Goal: Task Accomplishment & Management: Complete application form

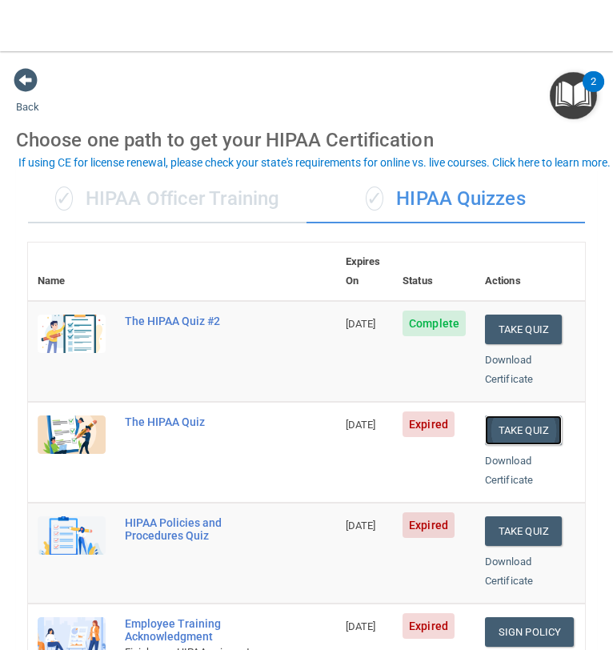
click at [522, 415] on button "Take Quiz" at bounding box center [523, 430] width 77 height 30
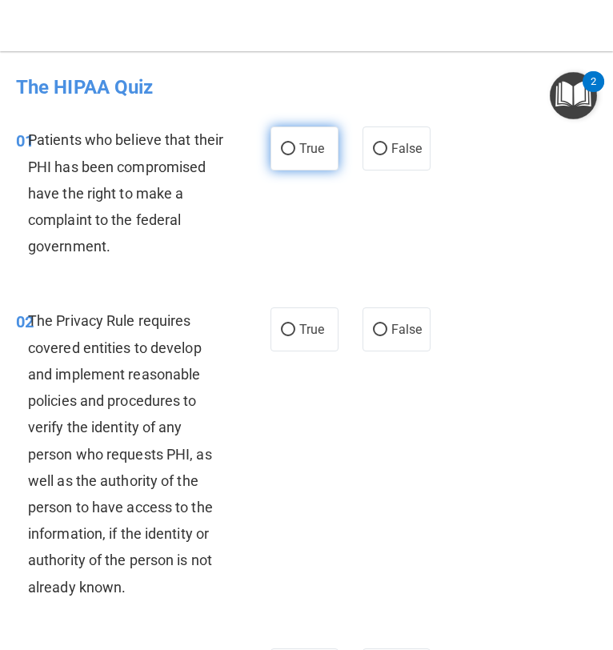
click at [307, 156] on span "True" at bounding box center [311, 148] width 25 height 15
click at [295, 155] on input "True" at bounding box center [288, 149] width 14 height 12
radio input "true"
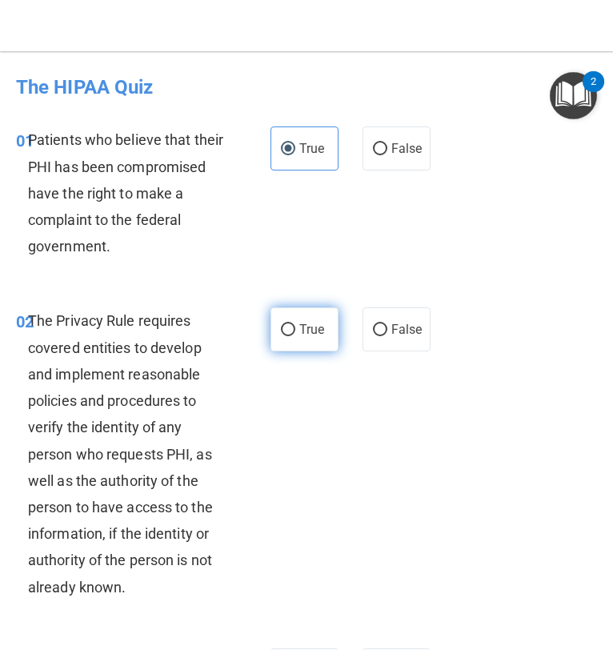
click at [317, 324] on span "True" at bounding box center [311, 329] width 25 height 15
click at [295, 324] on input "True" at bounding box center [288, 330] width 14 height 12
radio input "true"
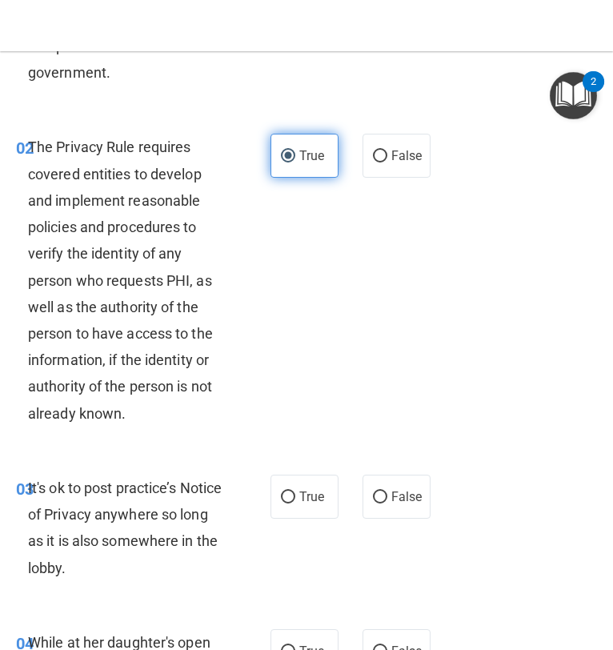
scroll to position [177, 0]
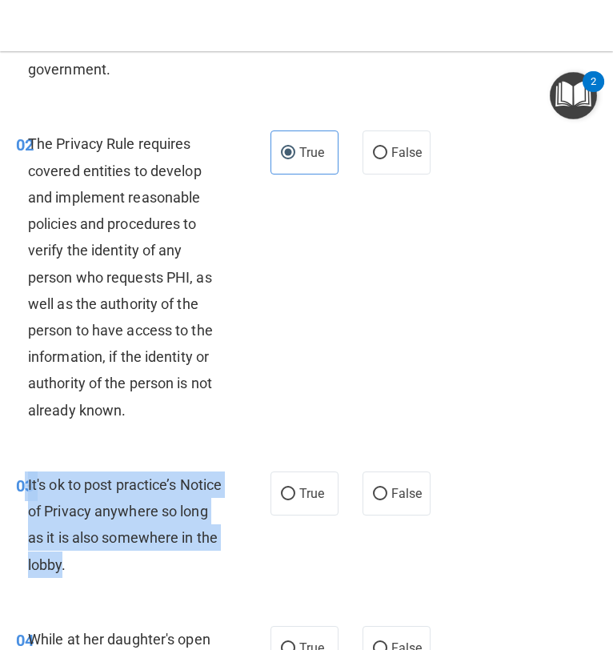
drag, startPoint x: 102, startPoint y: 575, endPoint x: 26, endPoint y: 482, distance: 120.5
click at [26, 482] on div "03 It's ok to post practice’s Notice of Privacy anywhere so long as it is also …" at bounding box center [143, 528] width 302 height 114
copy div "3 It's ok to post practice’s Notice of Privacy anywhere so long as it is also s…"
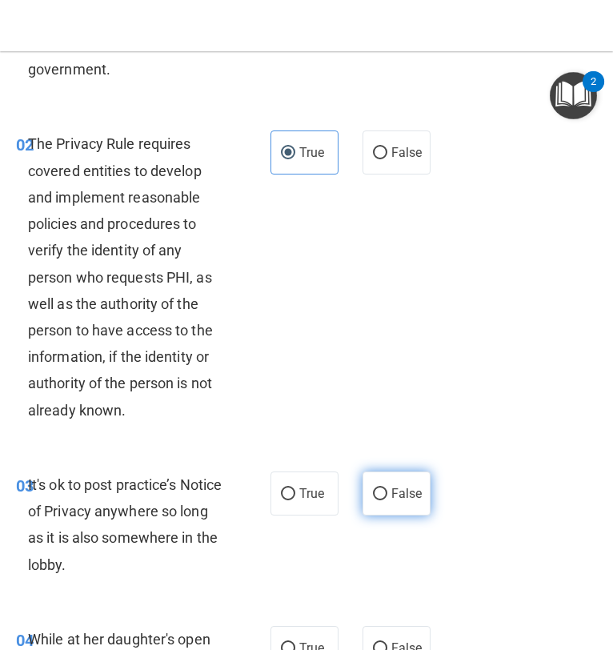
click at [392, 495] on span "False" at bounding box center [406, 493] width 31 height 15
click at [387, 495] on input "False" at bounding box center [380, 494] width 14 height 12
radio input "true"
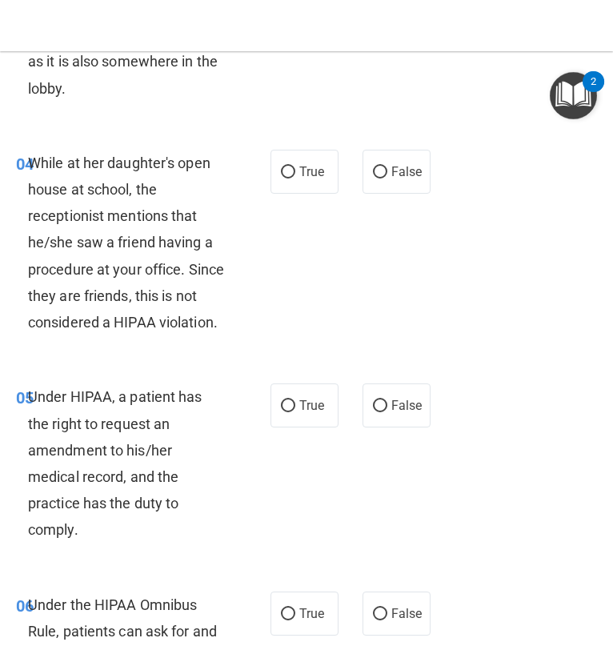
scroll to position [657, 0]
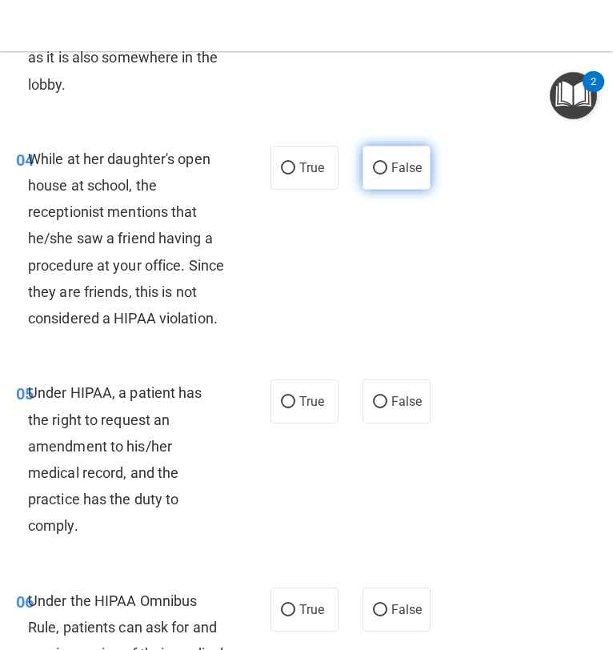
click at [374, 167] on input "False" at bounding box center [380, 168] width 14 height 12
radio input "true"
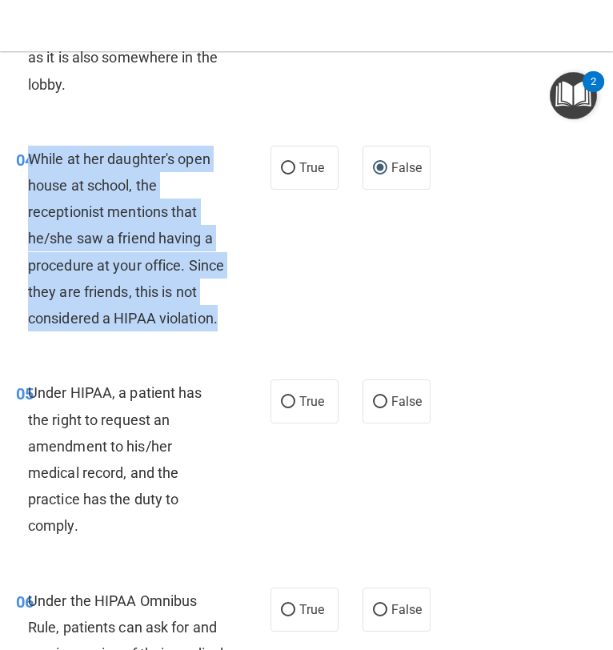
drag, startPoint x: 90, startPoint y: 347, endPoint x: 30, endPoint y: 162, distance: 195.3
click at [30, 162] on div "While at her daughter's open house at school, the receptionist mentions that he…" at bounding box center [132, 239] width 209 height 186
copy span "While at her daughter's open house at school, the receptionist mentions that he…"
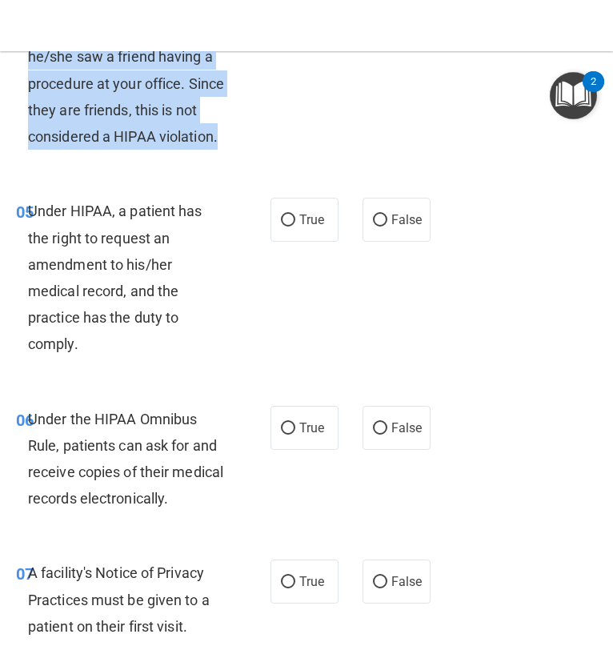
scroll to position [849, 0]
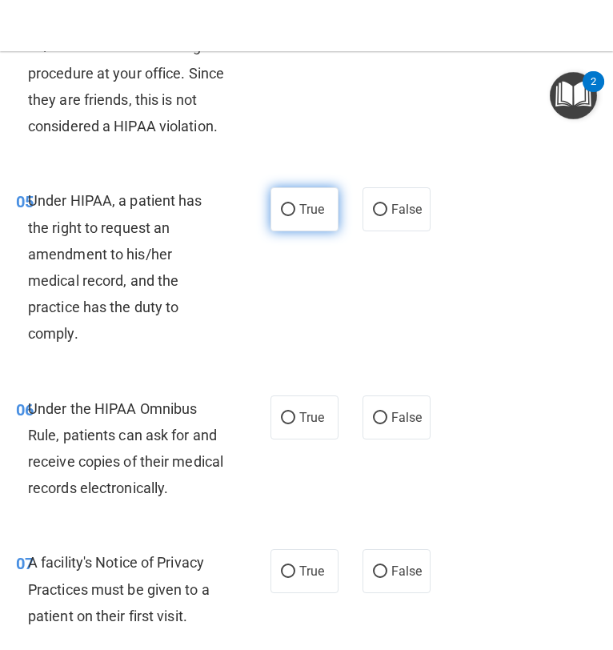
click at [302, 231] on label "True" at bounding box center [304, 209] width 68 height 44
click at [295, 216] on input "True" at bounding box center [288, 210] width 14 height 12
radio input "true"
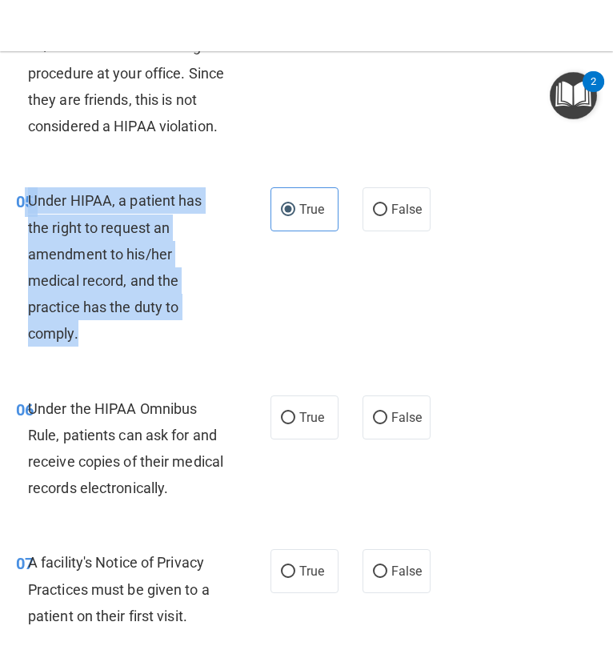
drag, startPoint x: 86, startPoint y: 362, endPoint x: 27, endPoint y: 233, distance: 142.5
click at [28, 233] on div "Under HIPAA, a patient has the right to request an amendment to his/her medical…" at bounding box center [132, 266] width 209 height 159
copy div "5 Under HIPAA, a patient has the right to request an amendment to his/her medic…"
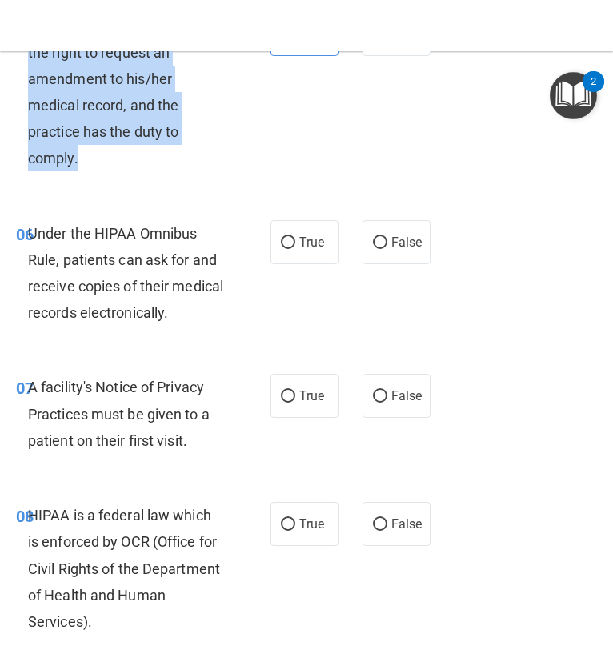
scroll to position [1035, 0]
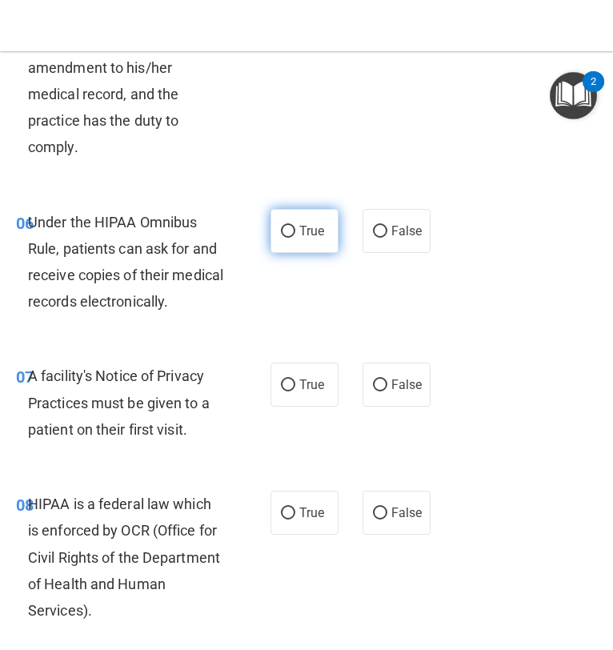
click at [281, 253] on label "True" at bounding box center [304, 231] width 68 height 44
click at [281, 238] on input "True" at bounding box center [288, 232] width 14 height 12
radio input "true"
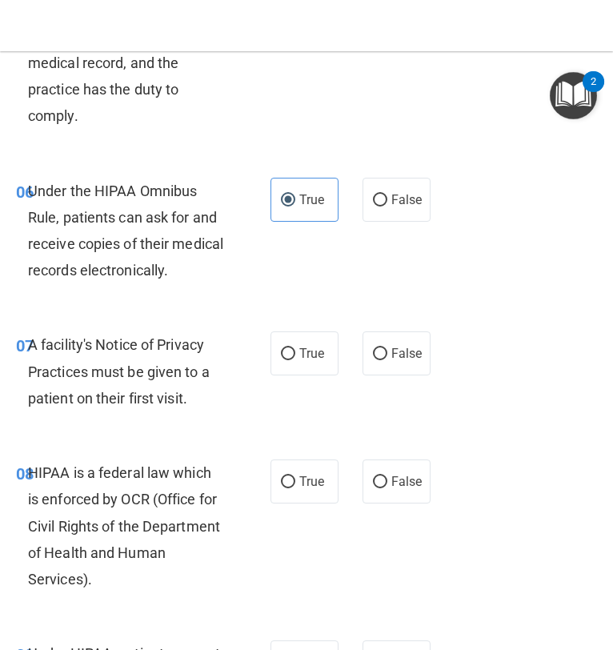
scroll to position [1068, 0]
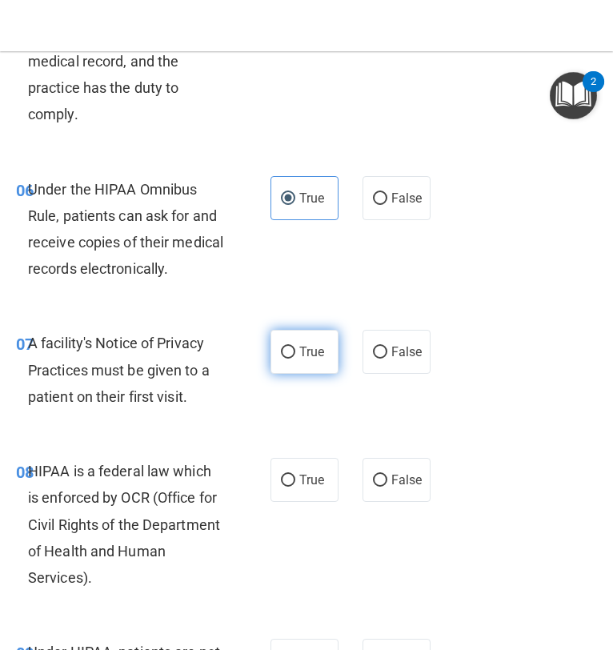
click at [273, 374] on label "True" at bounding box center [304, 352] width 68 height 44
click at [281, 358] on input "True" at bounding box center [288, 352] width 14 height 12
radio input "true"
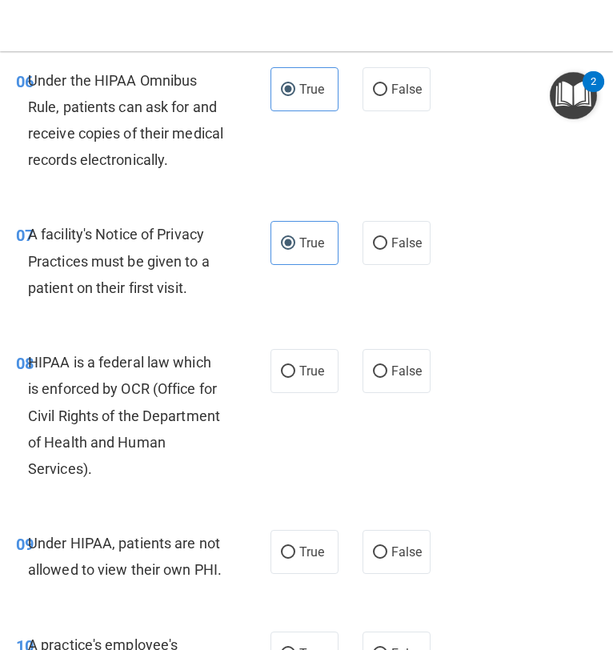
scroll to position [1178, 0]
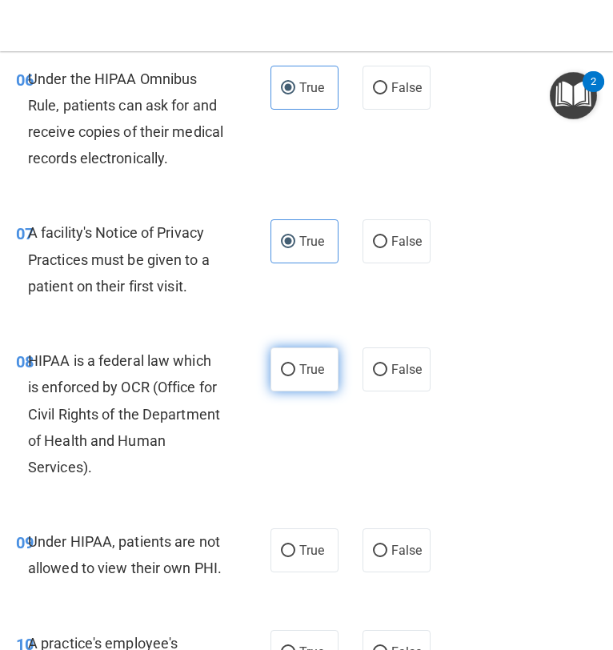
click at [283, 391] on label "True" at bounding box center [304, 369] width 68 height 44
click at [283, 376] on input "True" at bounding box center [288, 370] width 14 height 12
radio input "true"
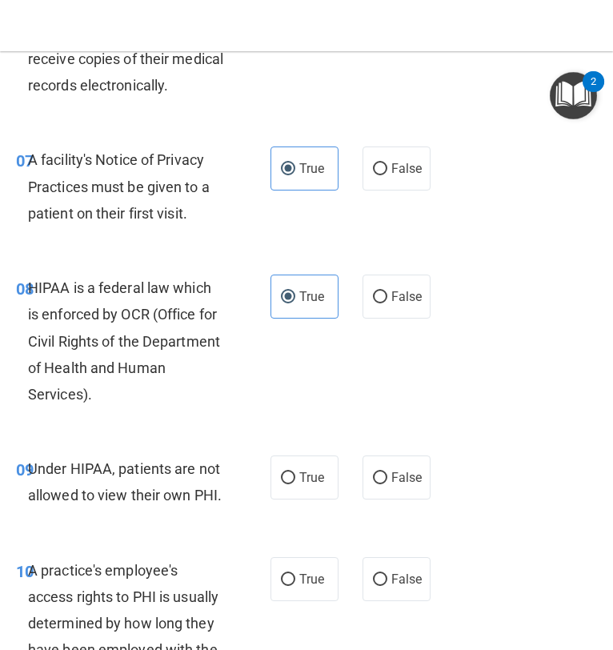
scroll to position [1265, 0]
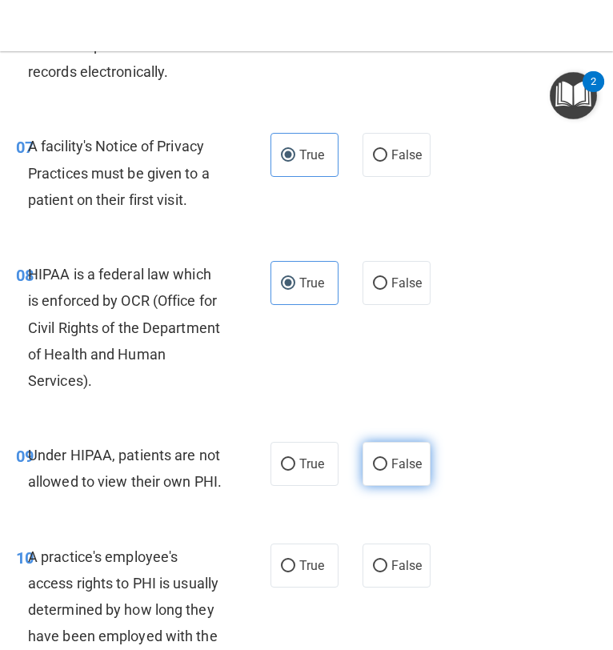
click at [390, 486] on label "False" at bounding box center [396, 464] width 68 height 44
click at [387, 470] on input "False" at bounding box center [380, 464] width 14 height 12
radio input "true"
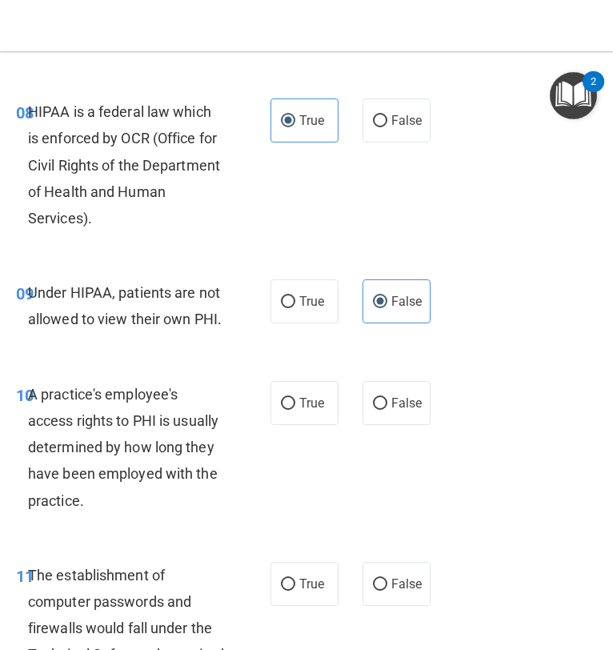
scroll to position [1440, 0]
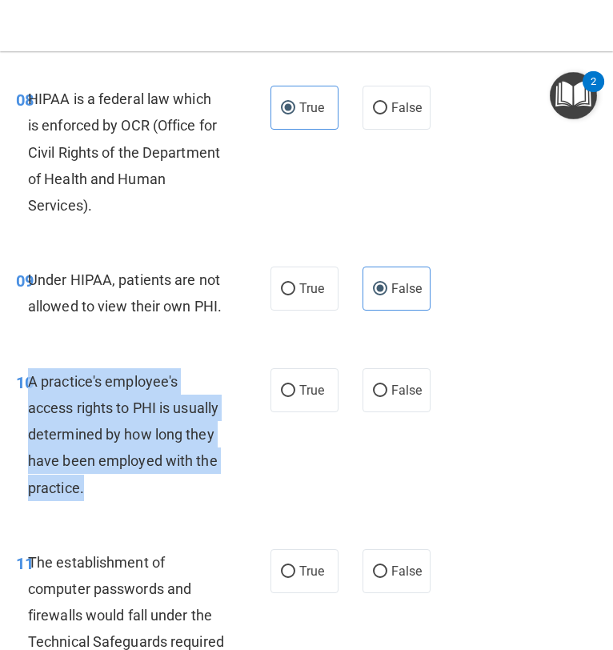
drag, startPoint x: 98, startPoint y: 521, endPoint x: 29, endPoint y: 402, distance: 136.9
click at [29, 402] on div "A practice's employee's access rights to PHI is usually determined by how long …" at bounding box center [132, 434] width 209 height 133
copy span "A practice's employee's access rights to PHI is usually determined by how long …"
click at [382, 397] on input "False" at bounding box center [380, 391] width 14 height 12
radio input "true"
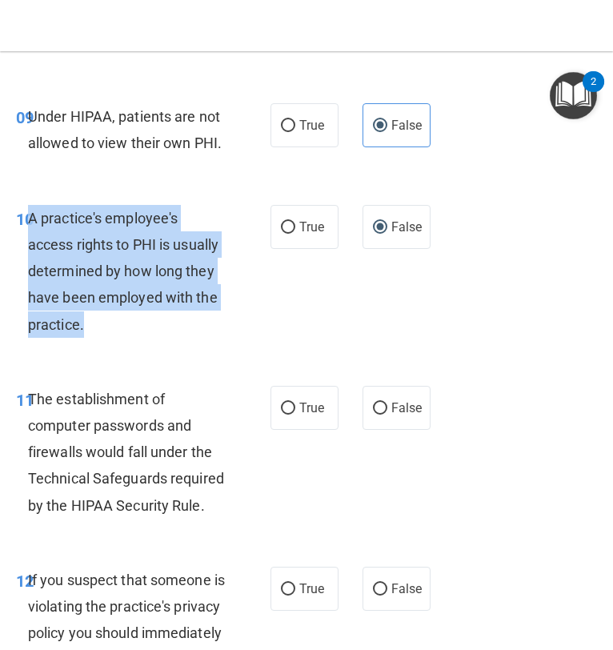
scroll to position [1646, 0]
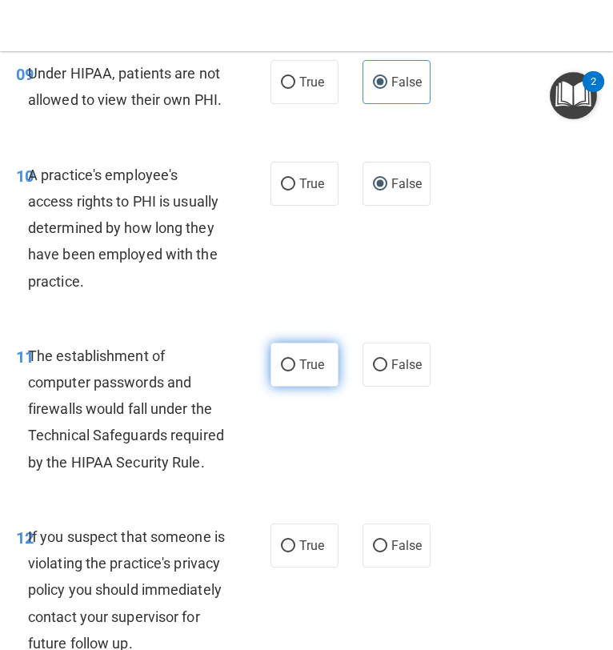
click at [290, 386] on label "True" at bounding box center [304, 364] width 68 height 44
click at [290, 371] on input "True" at bounding box center [288, 365] width 14 height 12
radio input "true"
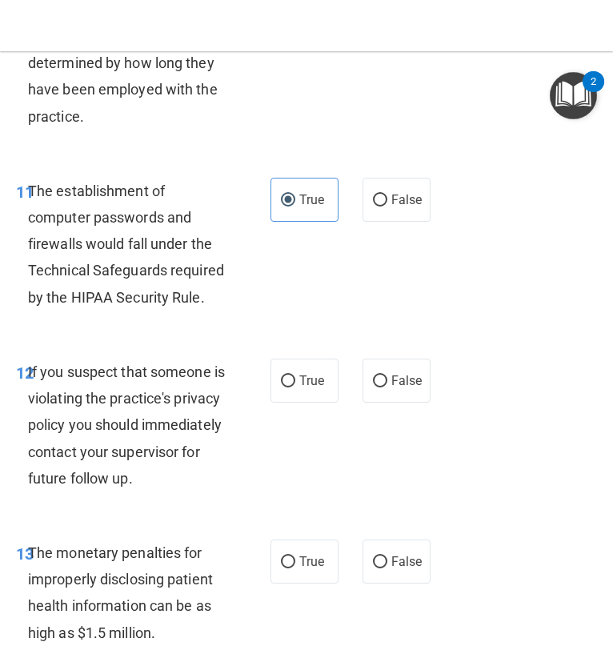
scroll to position [1817, 0]
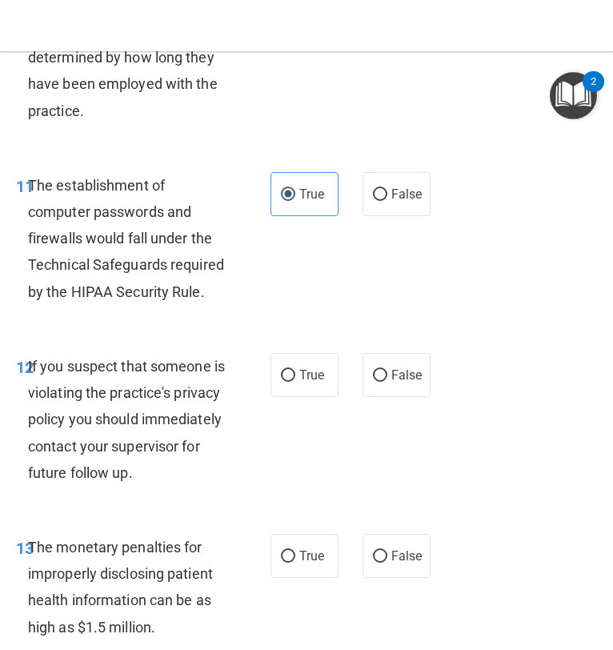
click at [346, 397] on div "True False" at bounding box center [351, 375] width 163 height 44
click at [317, 397] on label "True" at bounding box center [304, 375] width 68 height 44
click at [295, 382] on input "True" at bounding box center [288, 376] width 14 height 12
radio input "true"
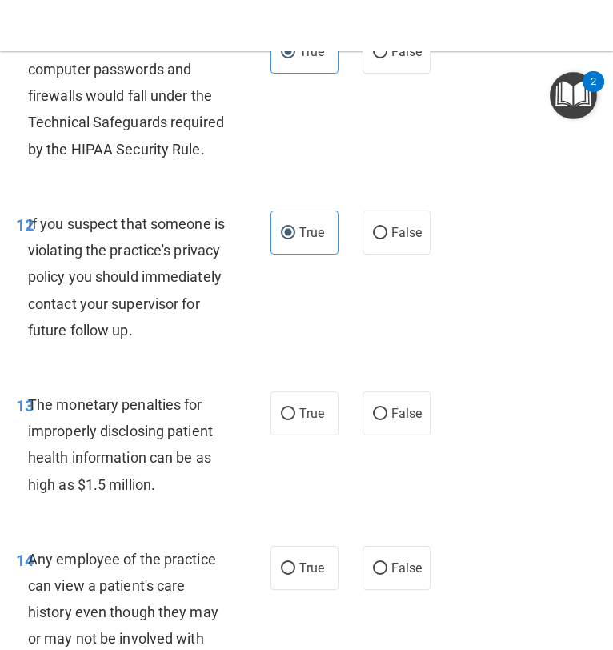
scroll to position [1962, 0]
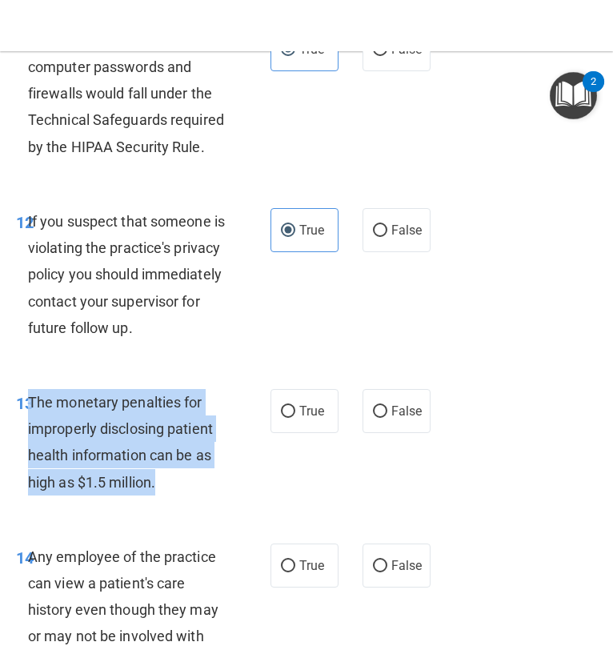
drag, startPoint x: 182, startPoint y: 533, endPoint x: 31, endPoint y: 450, distance: 171.5
click at [31, 450] on div "The monetary penalties for improperly disclosing patient health information can…" at bounding box center [132, 442] width 209 height 106
copy span "The monetary penalties for improperly disclosing patient health information can…"
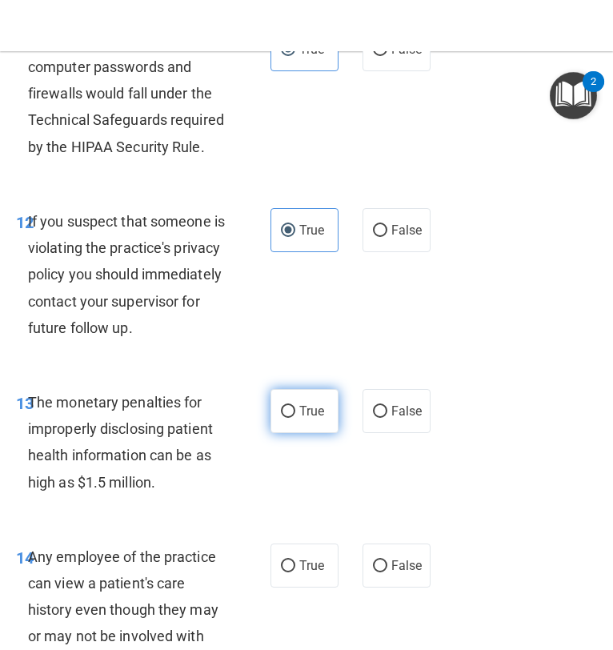
click at [314, 433] on label "True" at bounding box center [304, 411] width 68 height 44
click at [295, 418] on input "True" at bounding box center [288, 412] width 14 height 12
radio input "true"
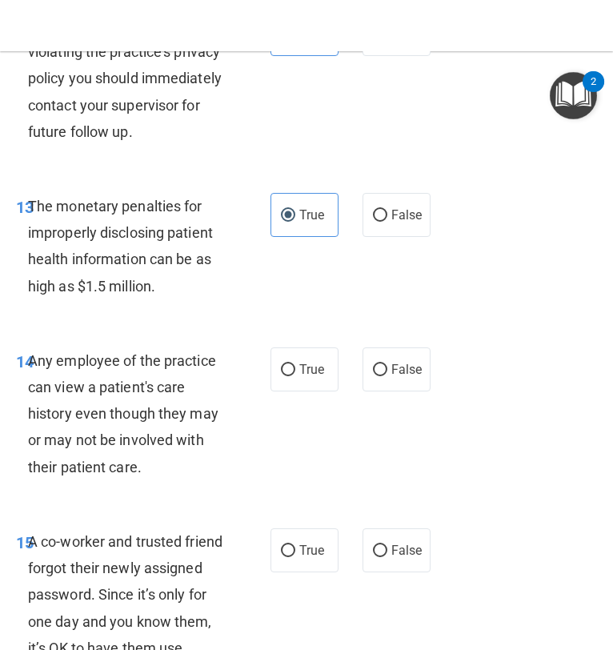
scroll to position [2161, 0]
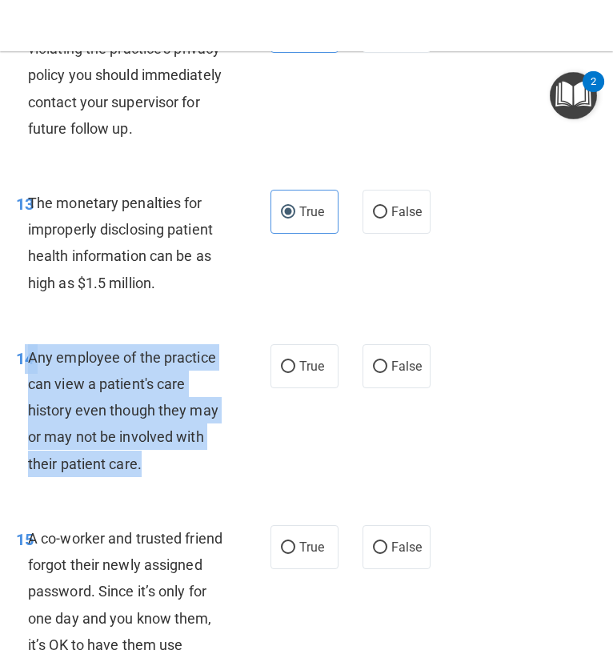
drag, startPoint x: 151, startPoint y: 518, endPoint x: 27, endPoint y: 406, distance: 166.5
click at [28, 406] on div "Any employee of the practice can view a patient's care history even though they…" at bounding box center [132, 410] width 209 height 133
copy div "4 Any employee of the practice can view a patient's care history even though th…"
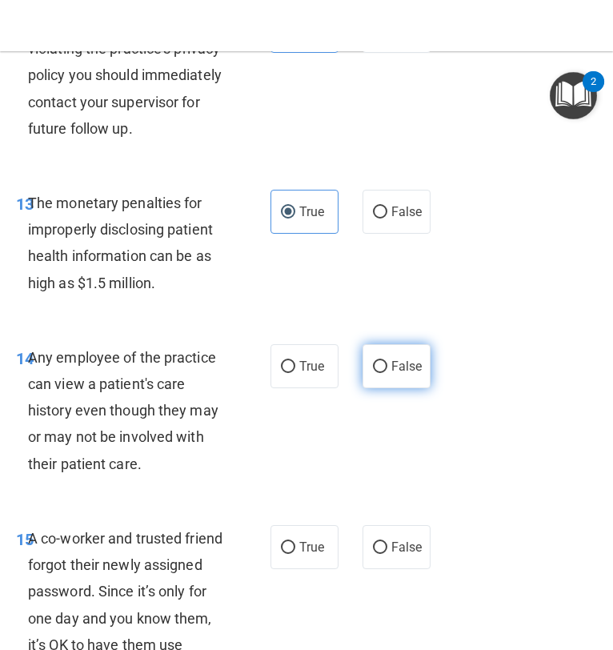
click at [394, 374] on span "False" at bounding box center [406, 365] width 31 height 15
click at [387, 373] on input "False" at bounding box center [380, 367] width 14 height 12
radio input "true"
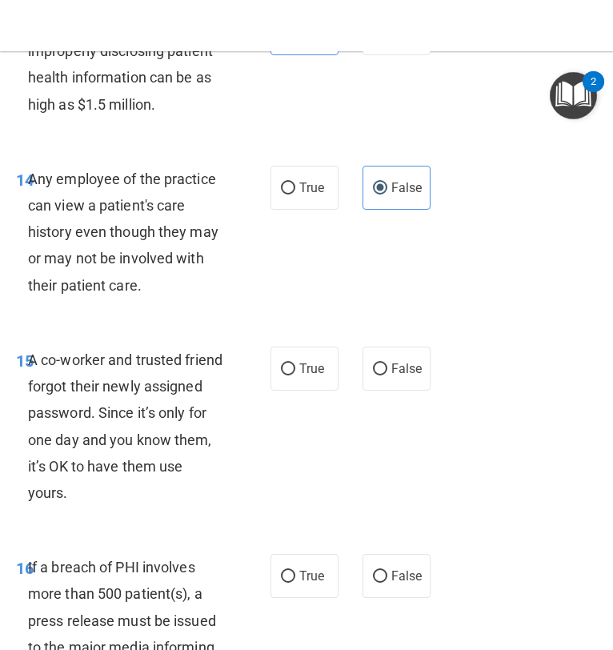
scroll to position [2387, 0]
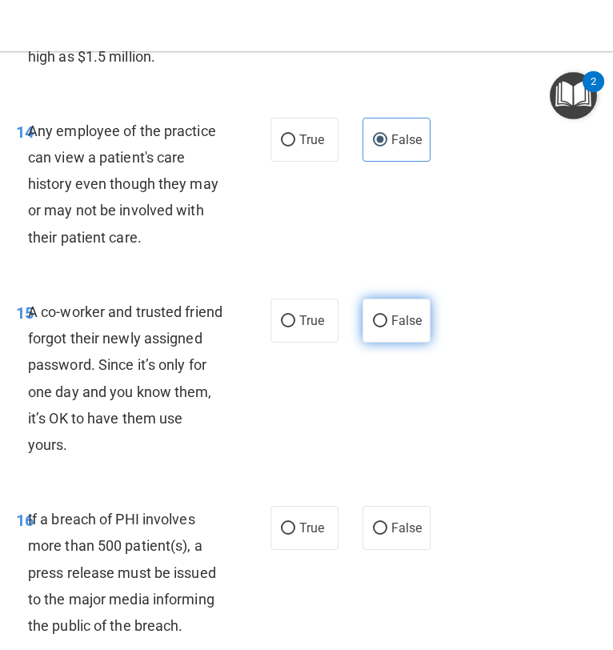
click at [396, 342] on label "False" at bounding box center [396, 320] width 68 height 44
click at [387, 327] on input "False" at bounding box center [380, 321] width 14 height 12
radio input "true"
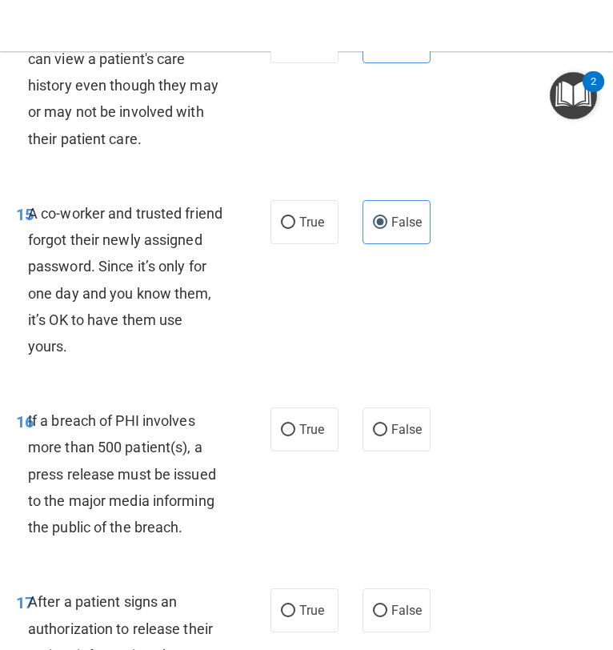
scroll to position [2578, 0]
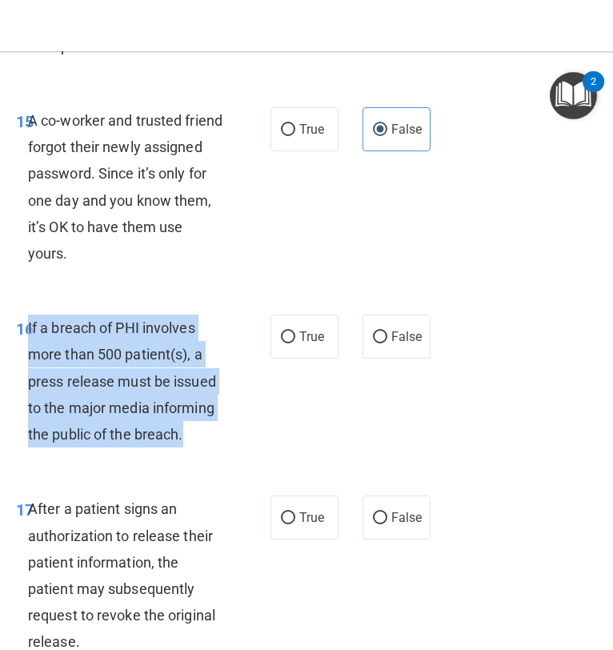
drag, startPoint x: 191, startPoint y: 488, endPoint x: 28, endPoint y: 380, distance: 195.7
click at [28, 380] on div "If a breach of PHI involves more than 500 patient(s), a press release must be i…" at bounding box center [132, 380] width 209 height 133
copy span "If a breach of PHI involves more than 500 patient(s), a press release must be i…"
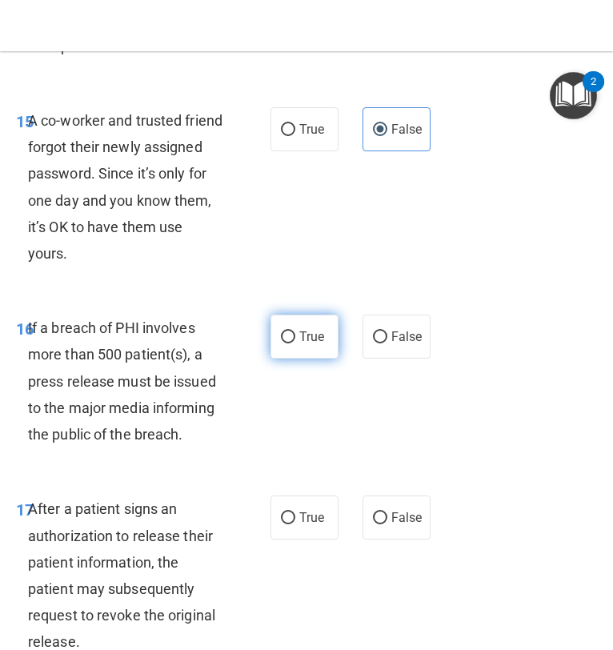
click at [321, 344] on span "True" at bounding box center [311, 336] width 25 height 15
click at [295, 343] on input "True" at bounding box center [288, 337] width 14 height 12
radio input "true"
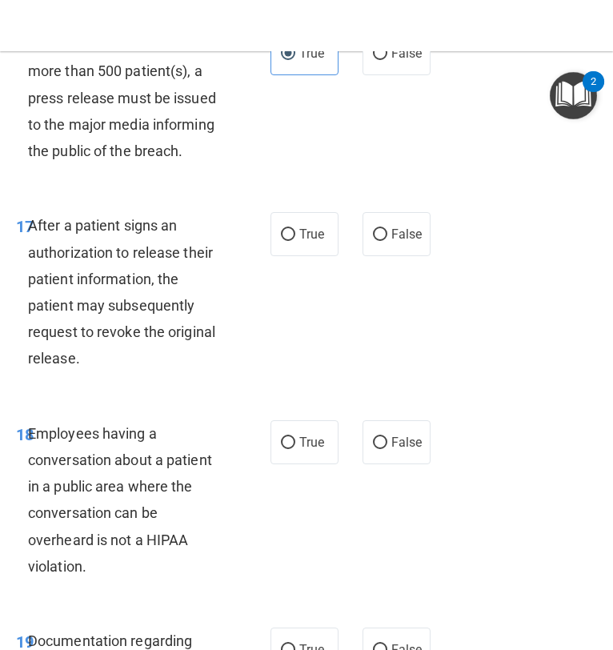
scroll to position [2883, 0]
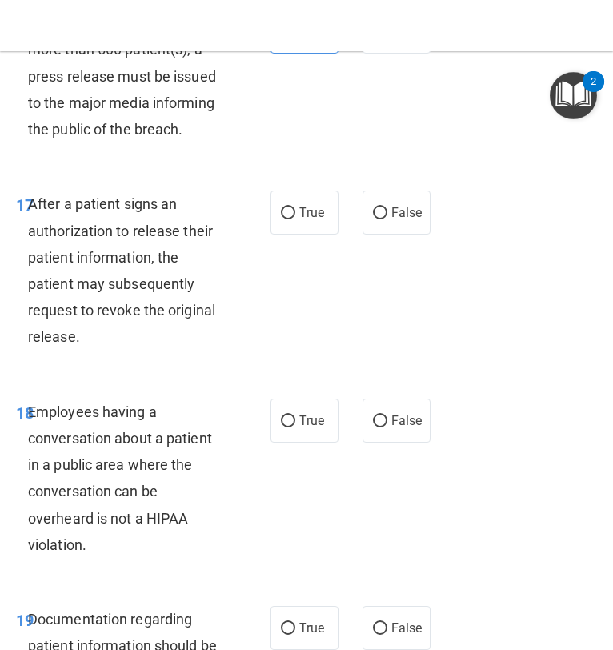
click at [86, 350] on div "After a patient signs an authorization to release their patient information, th…" at bounding box center [132, 269] width 209 height 159
click at [306, 220] on span "True" at bounding box center [311, 212] width 25 height 15
click at [295, 219] on input "True" at bounding box center [288, 213] width 14 height 12
radio input "true"
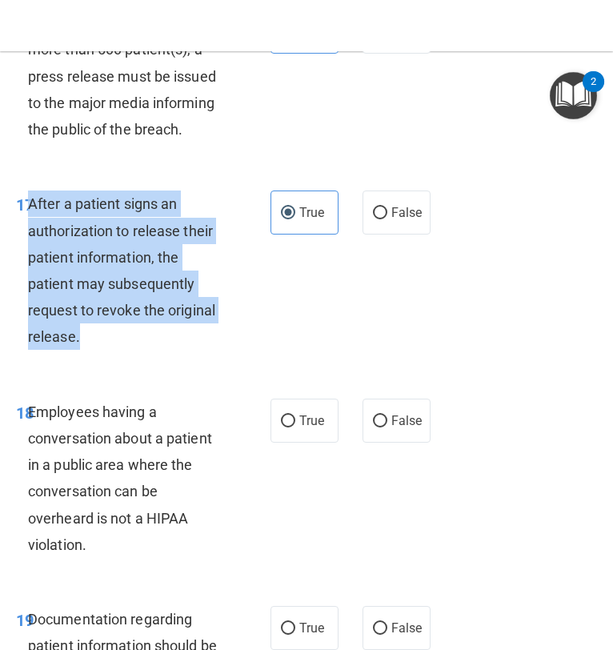
drag, startPoint x: 98, startPoint y: 394, endPoint x: 32, endPoint y: 260, distance: 149.5
click at [32, 260] on div "After a patient signs an authorization to release their patient information, th…" at bounding box center [132, 269] width 209 height 159
copy span "After a patient signs an authorization to release their patient information, th…"
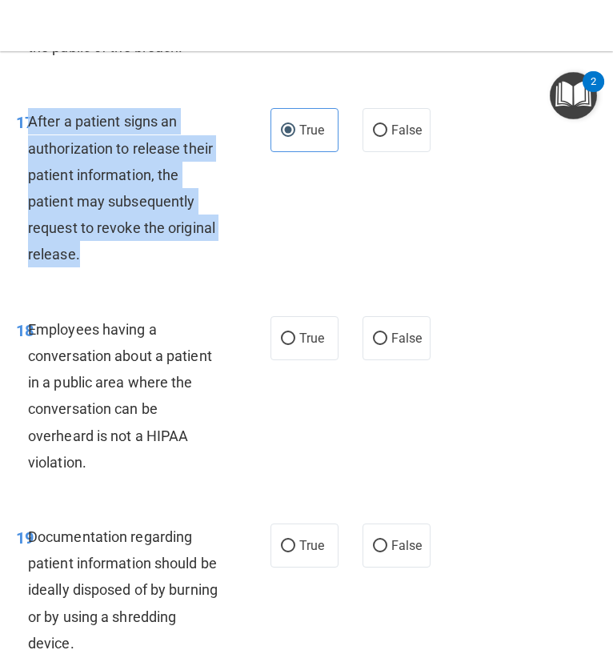
scroll to position [2978, 0]
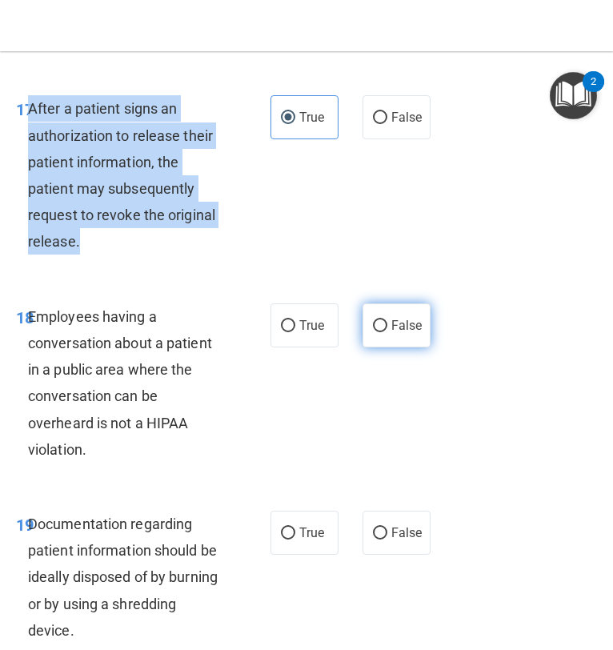
click at [377, 332] on input "False" at bounding box center [380, 326] width 14 height 12
radio input "true"
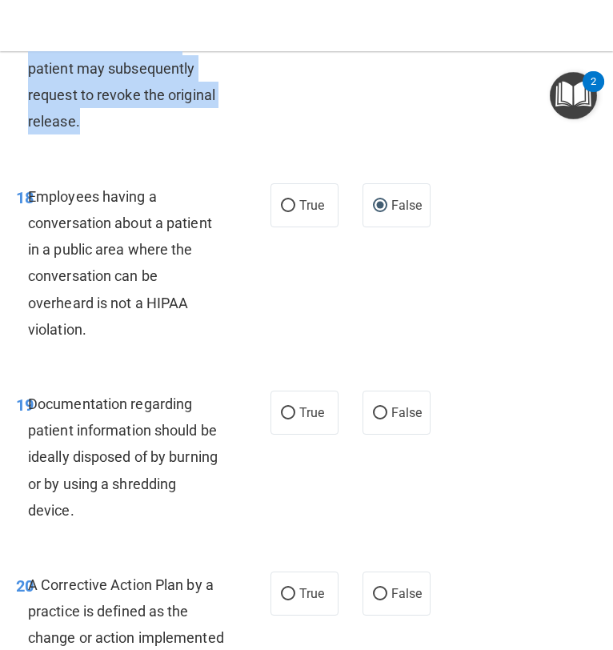
scroll to position [3113, 0]
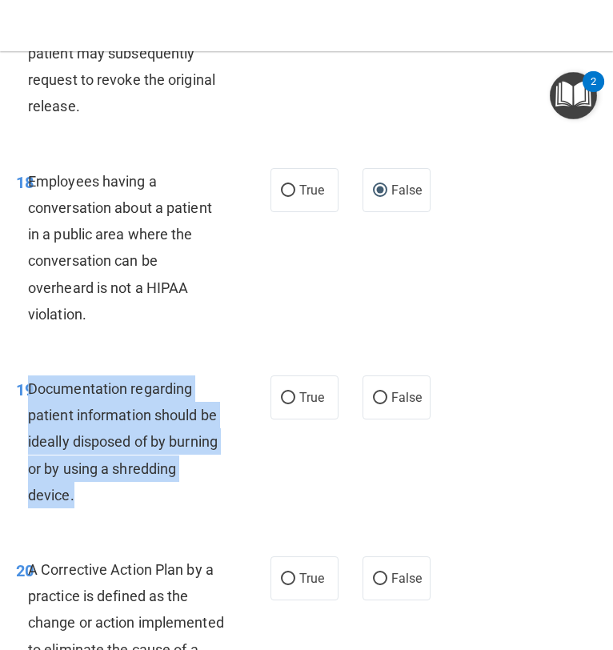
drag, startPoint x: 84, startPoint y: 542, endPoint x: 30, endPoint y: 440, distance: 115.9
click at [30, 440] on div "Documentation regarding patient information should be ideally disposed of by bu…" at bounding box center [132, 441] width 209 height 133
copy span "Documentation regarding patient information should be ideally disposed of by bu…"
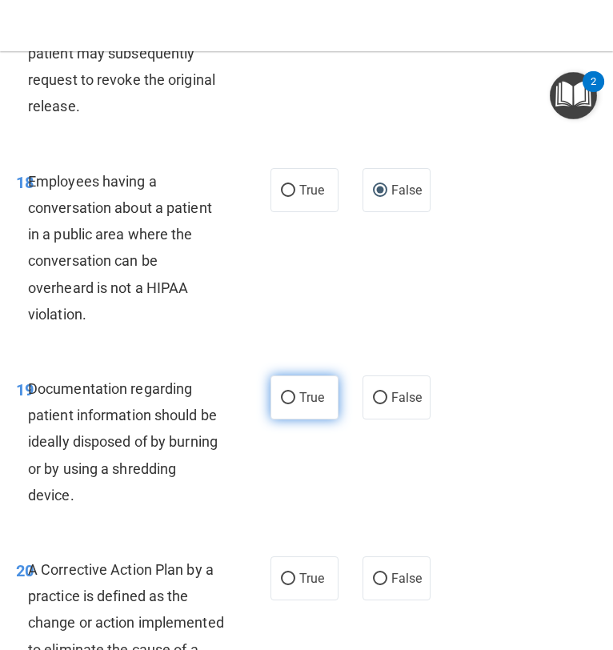
click at [298, 419] on label "True" at bounding box center [304, 397] width 68 height 44
click at [295, 404] on input "True" at bounding box center [288, 398] width 14 height 12
radio input "true"
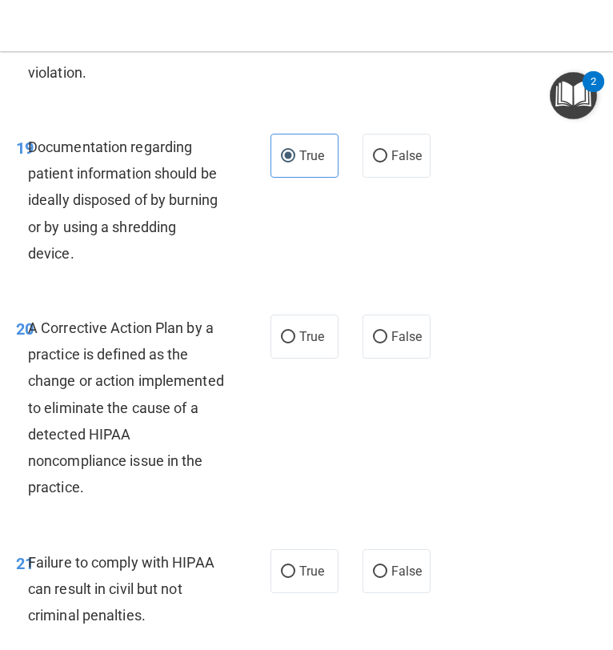
scroll to position [3361, 0]
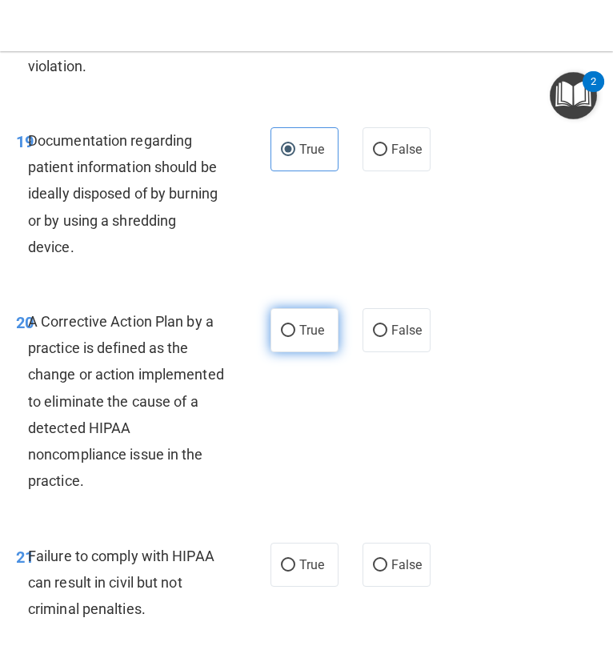
click at [291, 352] on label "True" at bounding box center [304, 330] width 68 height 44
click at [291, 337] on input "True" at bounding box center [288, 331] width 14 height 12
radio input "true"
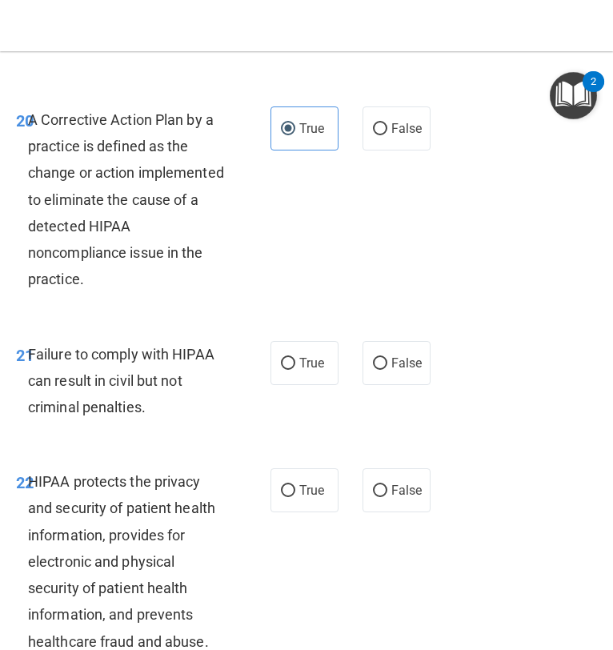
scroll to position [3565, 0]
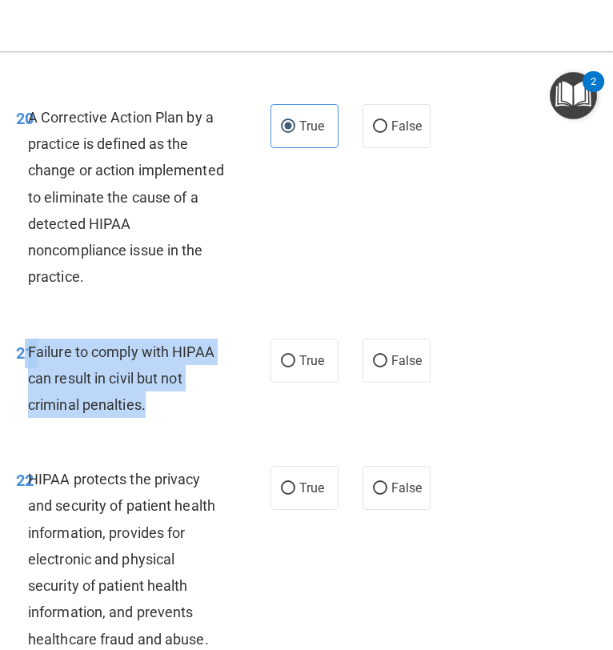
drag, startPoint x: 170, startPoint y: 471, endPoint x: 26, endPoint y: 402, distance: 160.3
click at [26, 402] on div "21 Failure to comply with HIPAA can result in civil but not criminal penalties." at bounding box center [143, 382] width 302 height 88
copy div "1 Failure to comply with HIPAA can result in civil but not criminal penalties."
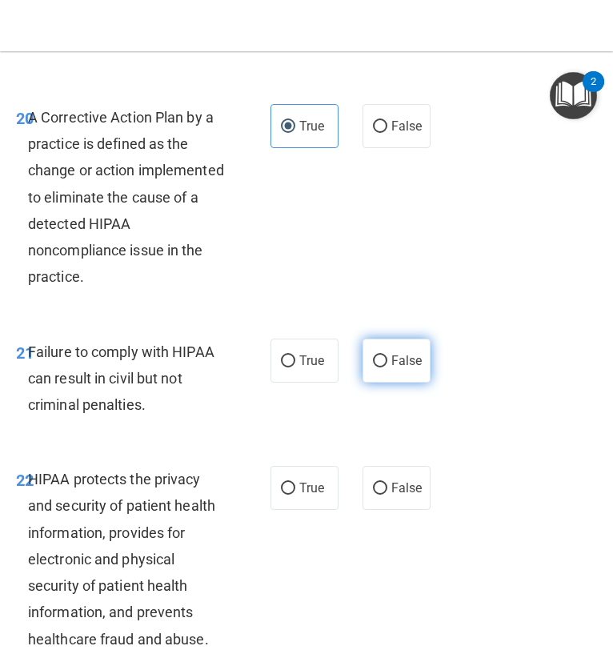
click at [394, 368] on span "False" at bounding box center [406, 360] width 31 height 15
click at [387, 367] on input "False" at bounding box center [380, 361] width 14 height 12
radio input "true"
click at [352, 446] on div "21 Failure to comply with HIPAA can result in civil but not criminal penalties.…" at bounding box center [306, 382] width 605 height 128
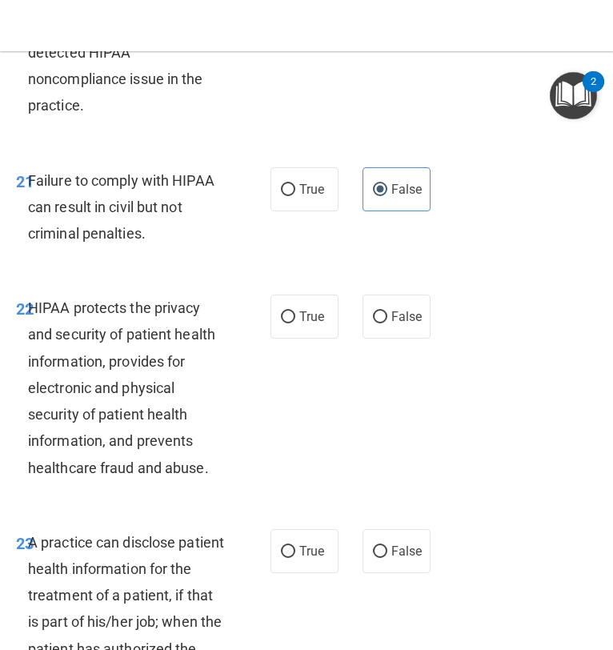
scroll to position [3737, 0]
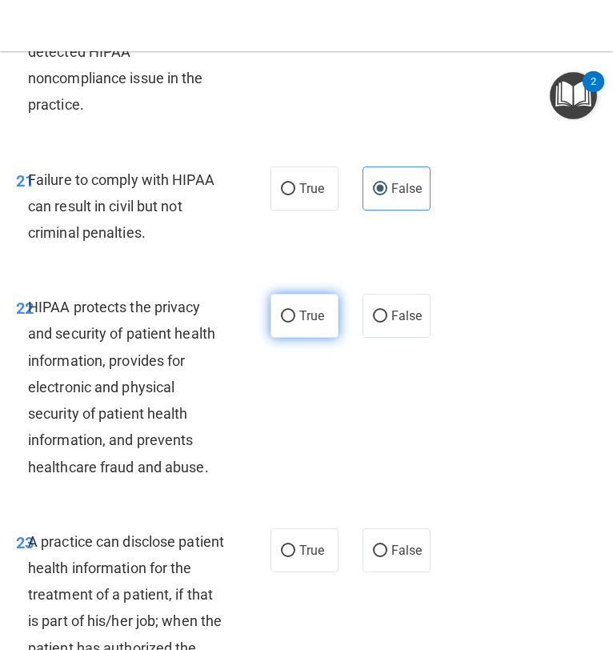
click at [302, 338] on label "True" at bounding box center [304, 316] width 68 height 44
click at [295, 322] on input "True" at bounding box center [288, 316] width 14 height 12
radio input "true"
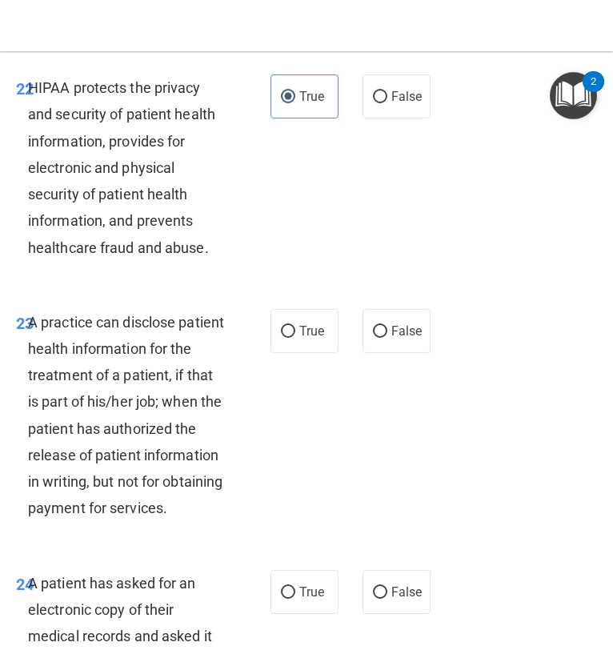
scroll to position [3962, 0]
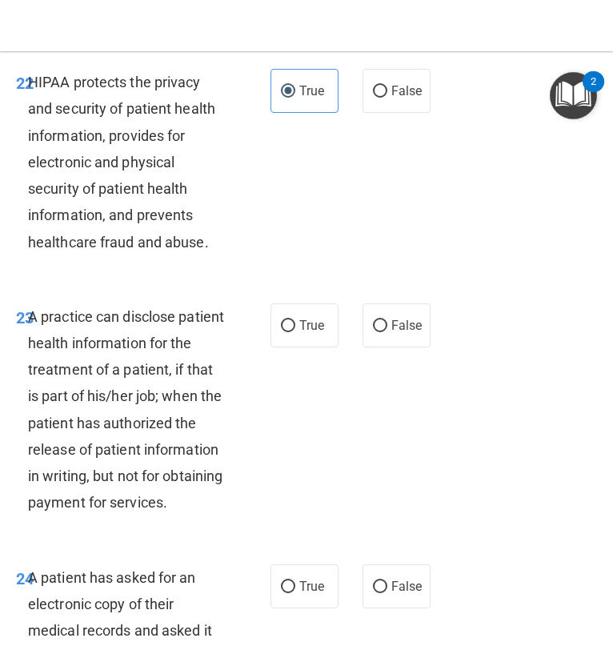
click at [142, 516] on div "A practice can disclose patient health information for the treatment of a patie…" at bounding box center [132, 409] width 209 height 213
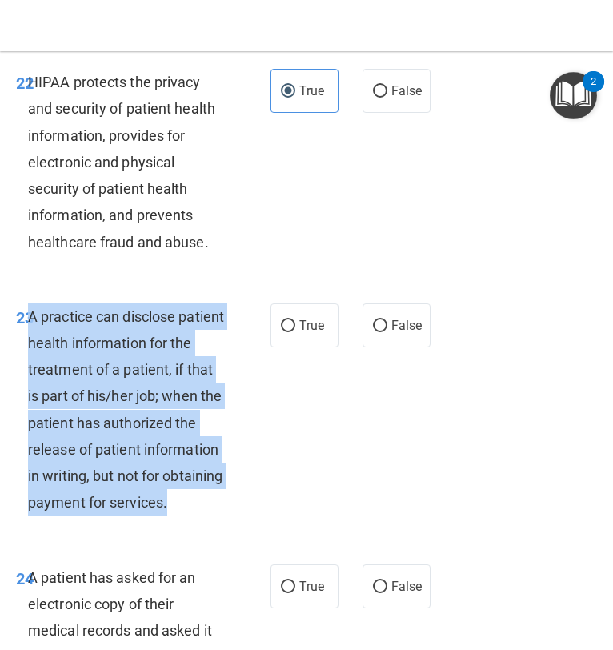
drag, startPoint x: 124, startPoint y: 591, endPoint x: 30, endPoint y: 370, distance: 240.9
click at [30, 370] on div "A practice can disclose patient health information for the treatment of a patie…" at bounding box center [132, 409] width 209 height 213
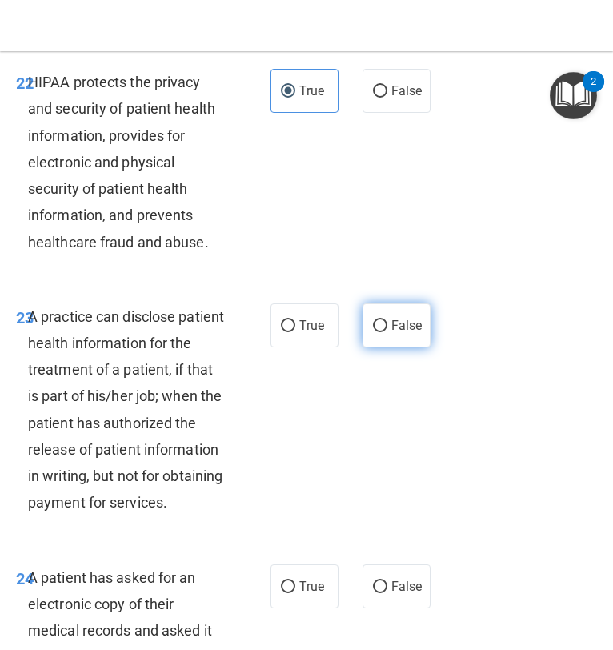
click at [402, 333] on span "False" at bounding box center [406, 325] width 31 height 15
click at [387, 332] on input "False" at bounding box center [380, 326] width 14 height 12
radio input "true"
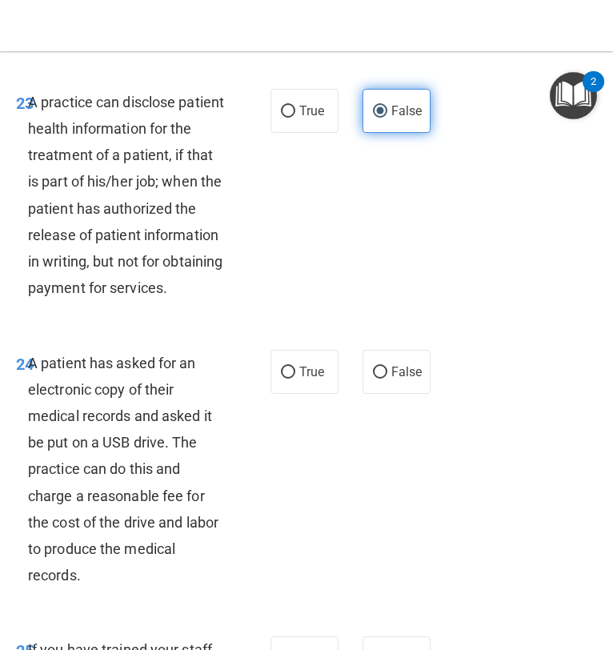
scroll to position [4299, 0]
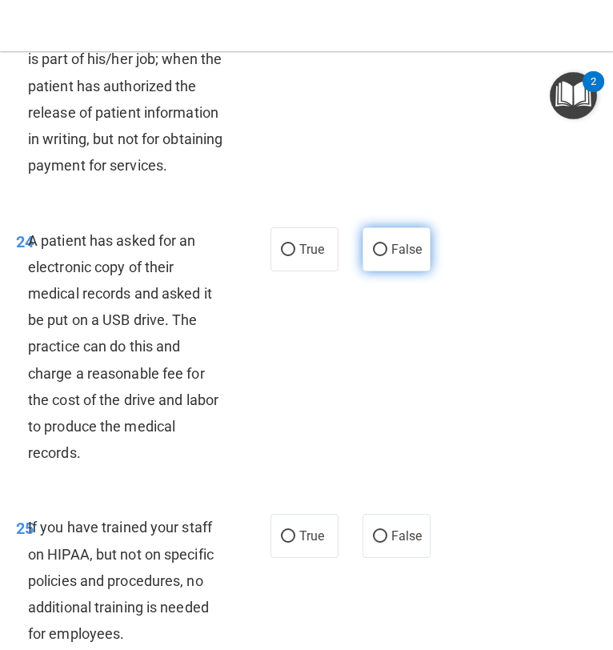
click at [376, 256] on input "False" at bounding box center [380, 250] width 14 height 12
radio input "true"
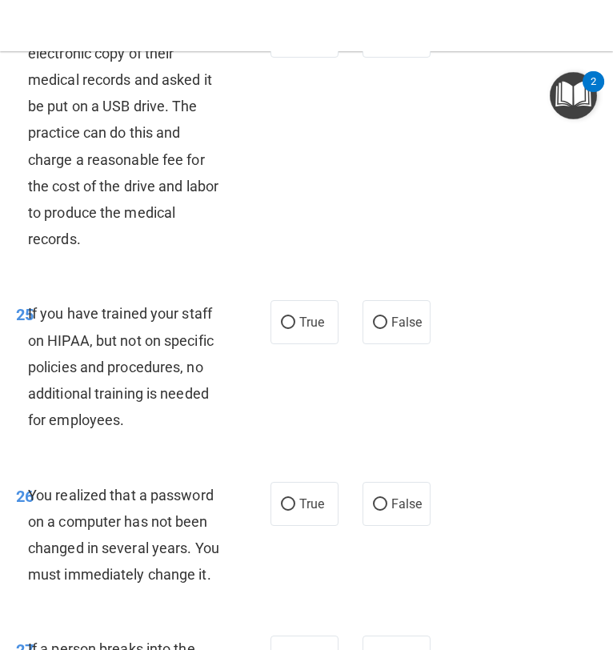
scroll to position [4513, 0]
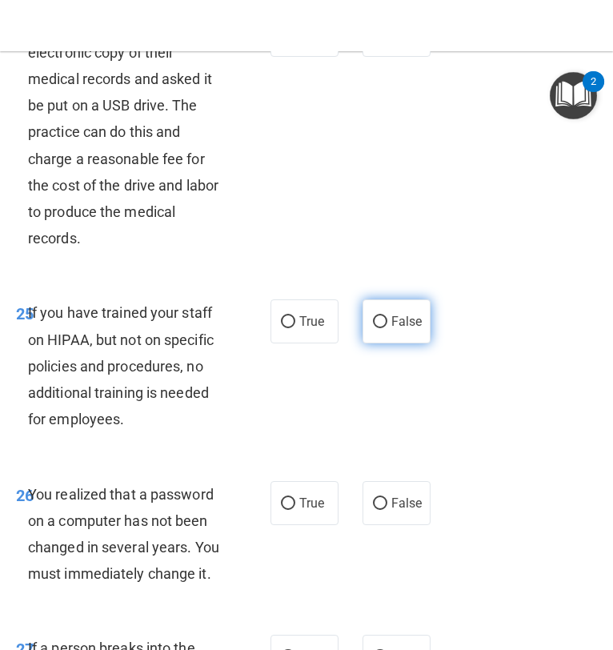
click at [390, 343] on label "False" at bounding box center [396, 321] width 68 height 44
click at [387, 328] on input "False" at bounding box center [380, 322] width 14 height 12
radio input "true"
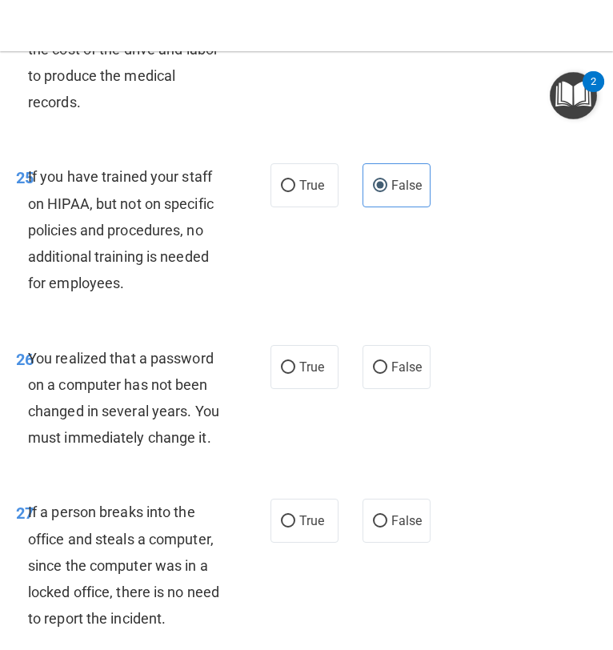
scroll to position [4651, 0]
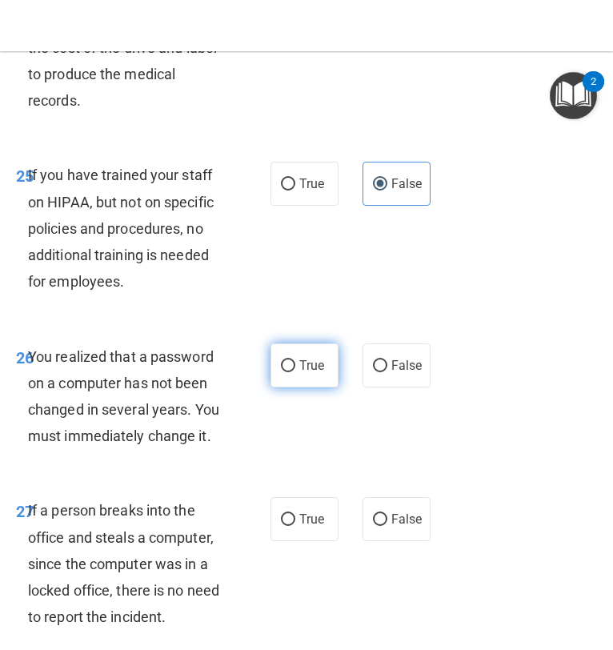
click at [291, 387] on label "True" at bounding box center [304, 365] width 68 height 44
click at [291, 372] on input "True" at bounding box center [288, 366] width 14 height 12
radio input "true"
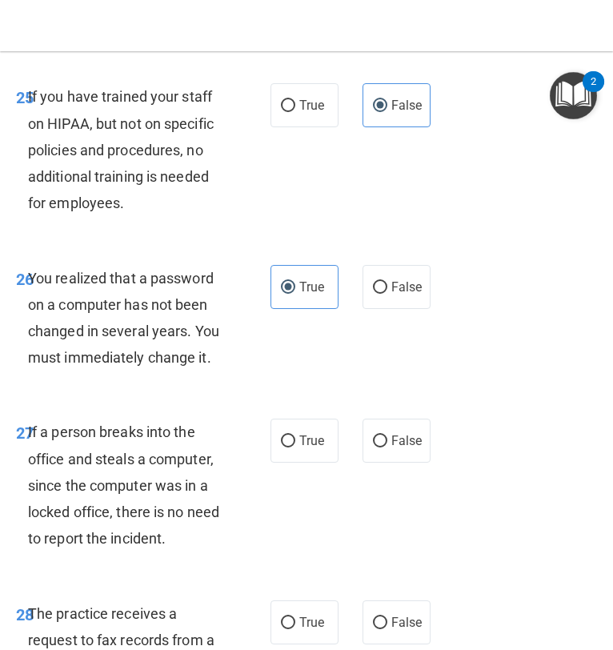
scroll to position [4736, 0]
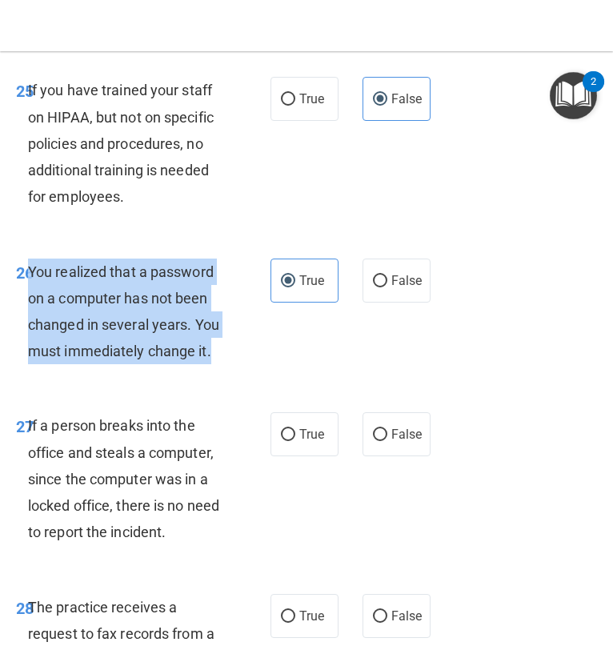
drag, startPoint x: 217, startPoint y: 434, endPoint x: 29, endPoint y: 351, distance: 205.3
click at [29, 351] on div "You realized that a password on a computer has not been changed in several year…" at bounding box center [132, 311] width 209 height 106
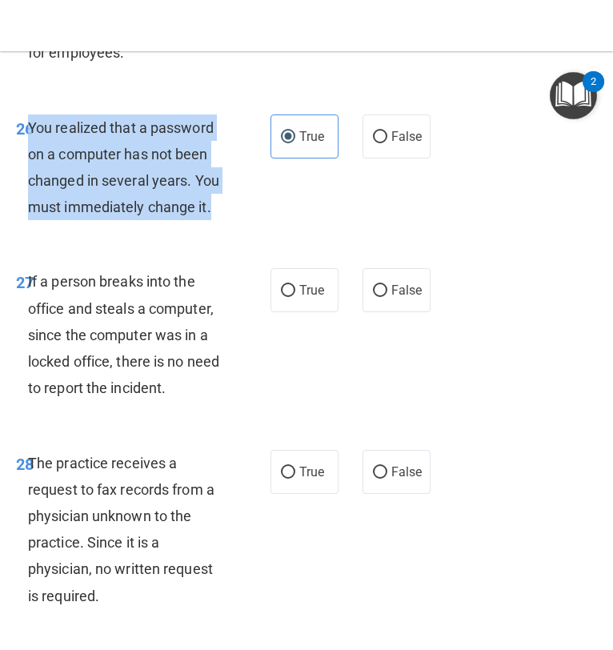
scroll to position [4885, 0]
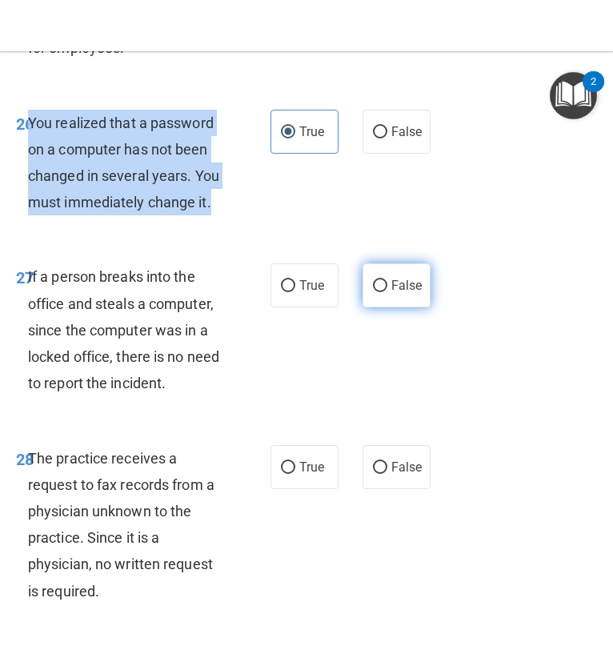
click at [375, 292] on input "False" at bounding box center [380, 286] width 14 height 12
radio input "true"
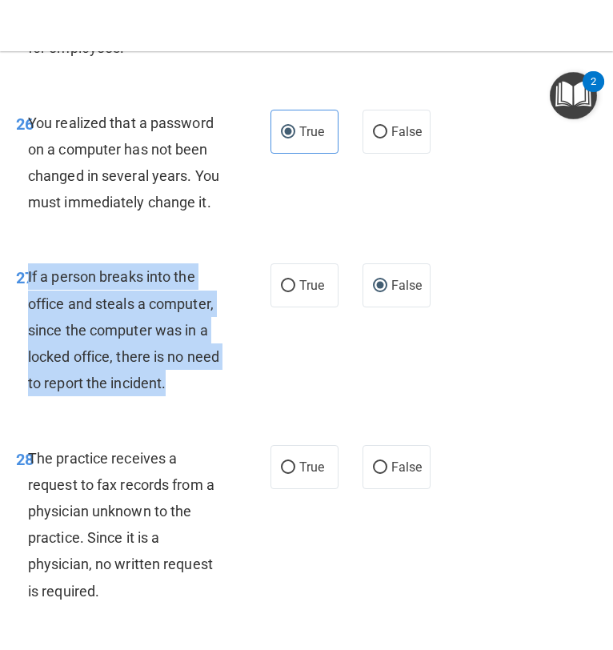
drag, startPoint x: 170, startPoint y: 470, endPoint x: 29, endPoint y: 362, distance: 177.9
click at [29, 362] on div "If a person breaks into the office and steals a computer, since the computer wa…" at bounding box center [132, 329] width 209 height 133
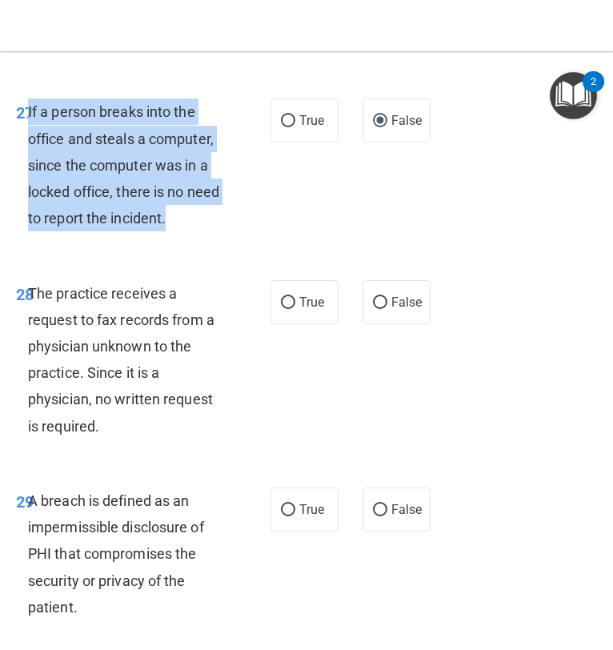
scroll to position [5055, 0]
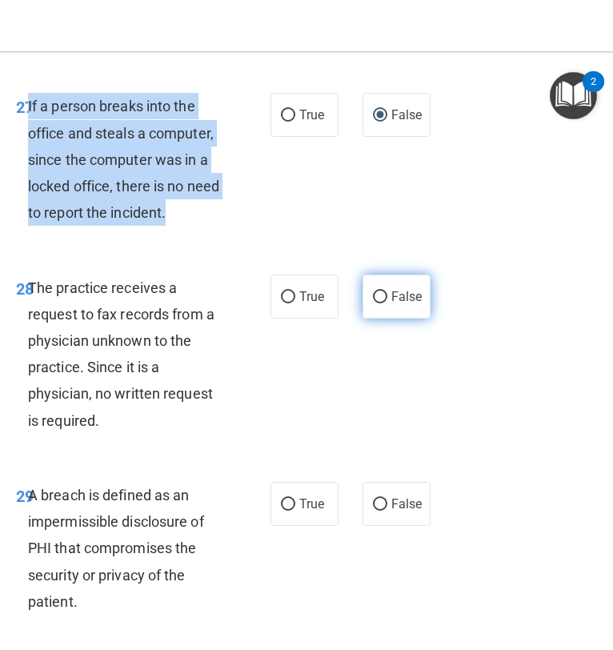
click at [386, 303] on input "False" at bounding box center [380, 297] width 14 height 12
radio input "true"
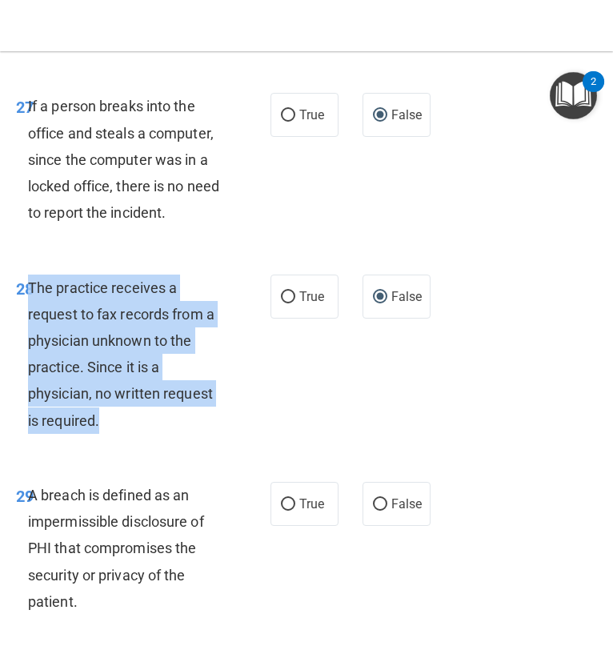
drag, startPoint x: 121, startPoint y: 512, endPoint x: 28, endPoint y: 366, distance: 172.7
click at [28, 366] on div "The practice receives a request to fax records from a physician unknown to the …" at bounding box center [132, 353] width 209 height 159
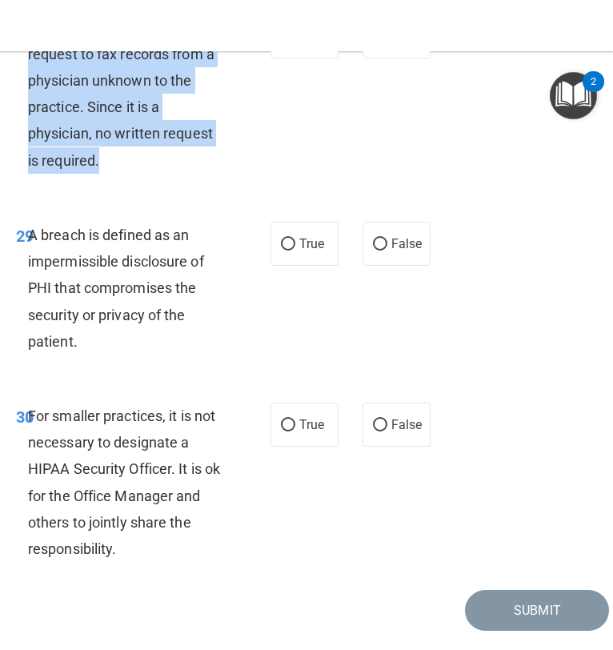
scroll to position [5320, 0]
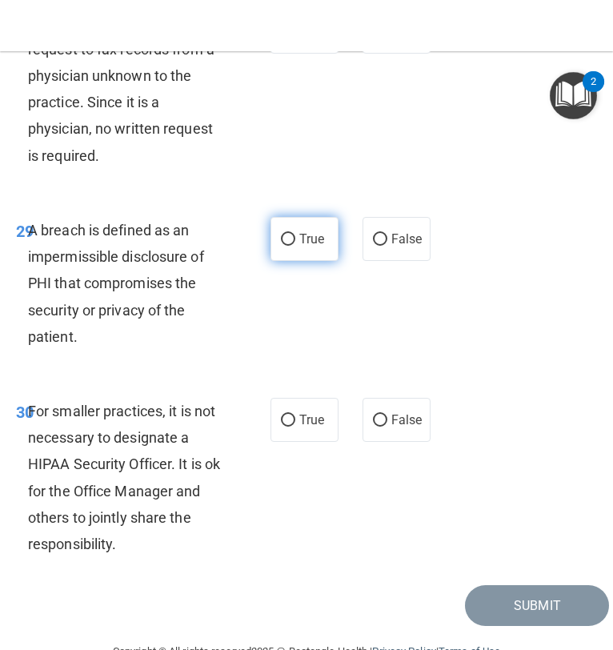
click at [290, 261] on label "True" at bounding box center [304, 239] width 68 height 44
click at [290, 246] on input "True" at bounding box center [288, 240] width 14 height 12
radio input "true"
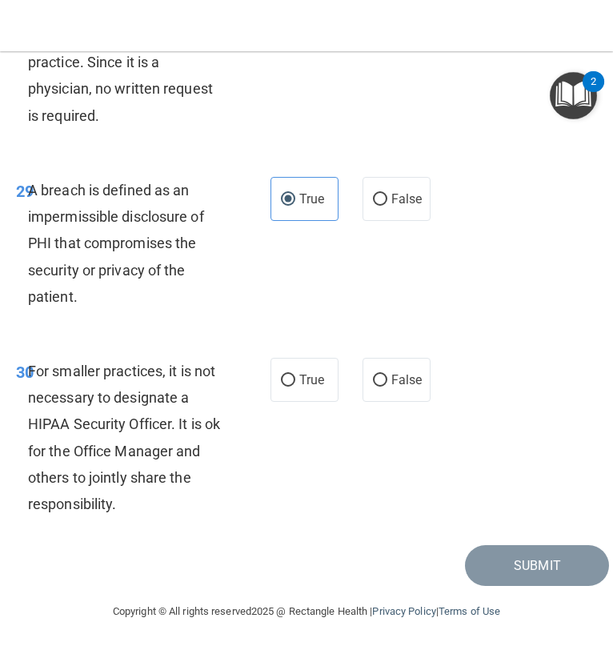
scroll to position [5409, 0]
click at [389, 402] on label "False" at bounding box center [396, 380] width 68 height 44
click at [387, 386] on input "False" at bounding box center [380, 380] width 14 height 12
radio input "true"
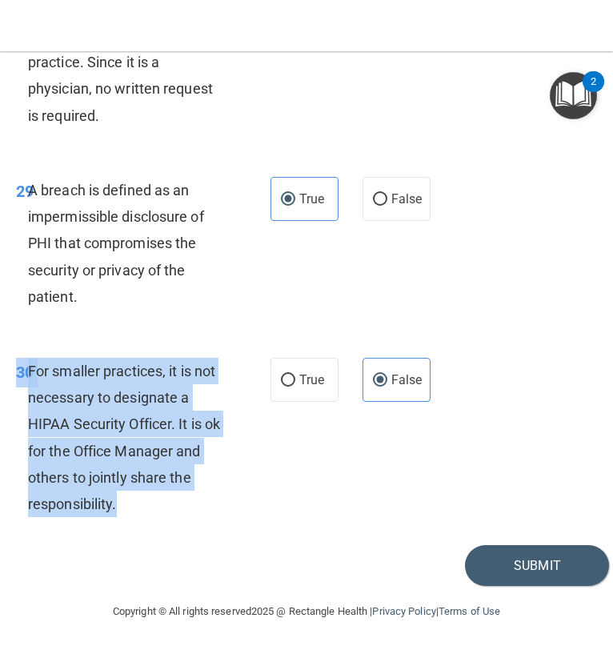
drag, startPoint x: 143, startPoint y: 543, endPoint x: 13, endPoint y: 393, distance: 199.0
click at [13, 393] on div "30 For smaller practices, it is not necessary to designate a HIPAA Security Off…" at bounding box center [143, 441] width 302 height 167
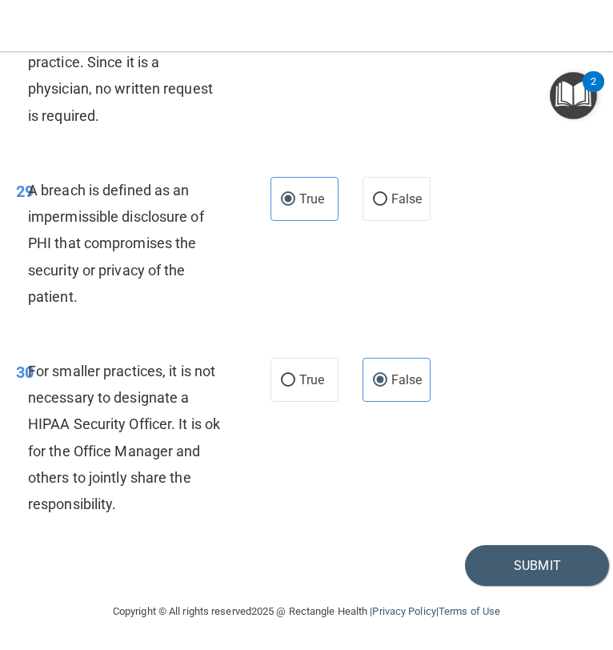
click at [120, 517] on div "For smaller practices, it is not necessary to designate a HIPAA Security Office…" at bounding box center [132, 437] width 209 height 159
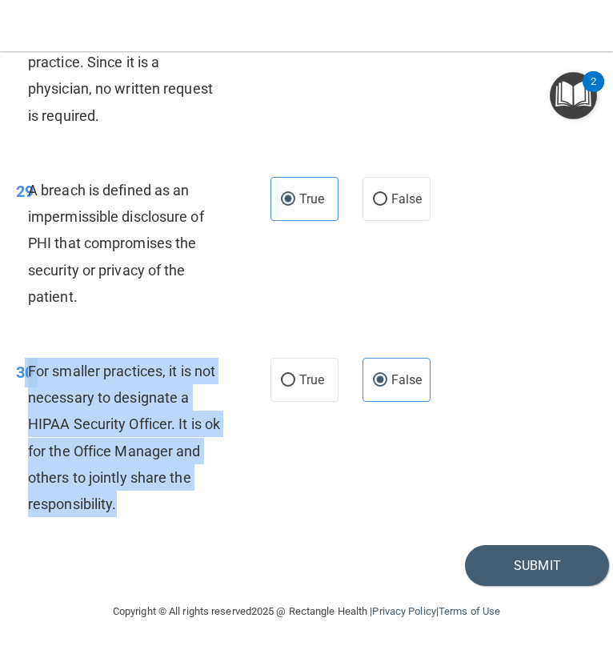
drag, startPoint x: 120, startPoint y: 542, endPoint x: 27, endPoint y: 400, distance: 169.3
click at [28, 400] on div "For smaller practices, it is not necessary to designate a HIPAA Security Office…" at bounding box center [132, 437] width 209 height 159
click at [506, 586] on button "Submit" at bounding box center [537, 565] width 144 height 41
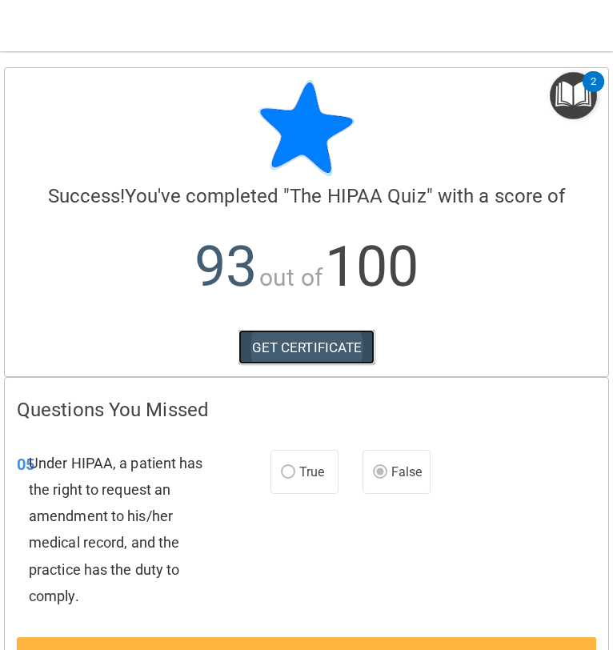
click at [329, 350] on link "GET CERTIFICATE" at bounding box center [306, 347] width 137 height 35
click at [576, 93] on img "Open Resource Center, 2 new notifications" at bounding box center [573, 95] width 47 height 47
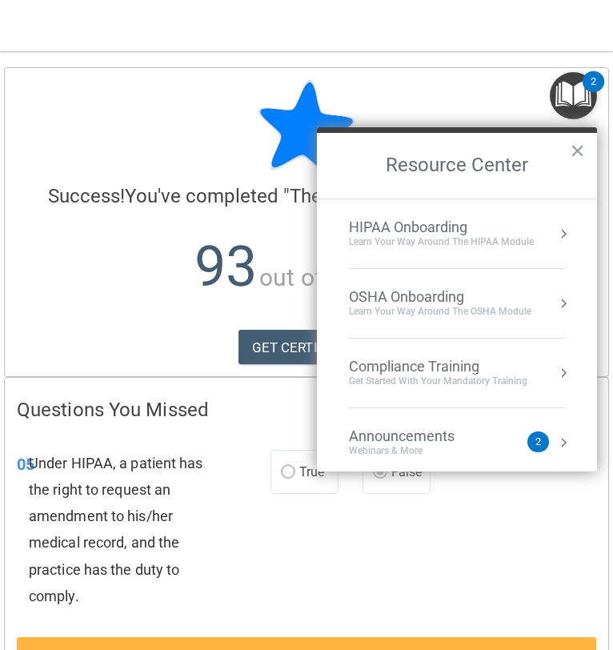
click at [407, 379] on div "Get Started with your mandatory training" at bounding box center [438, 381] width 178 height 14
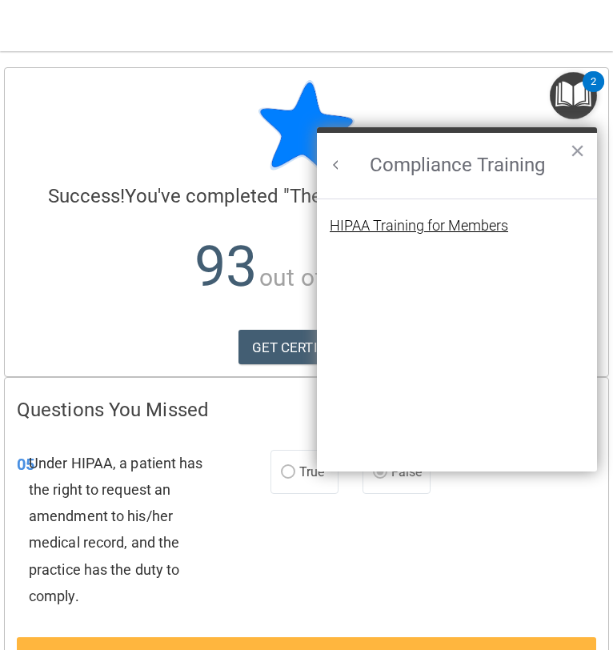
click at [406, 230] on div "HIPAA Training for Members" at bounding box center [419, 225] width 178 height 14
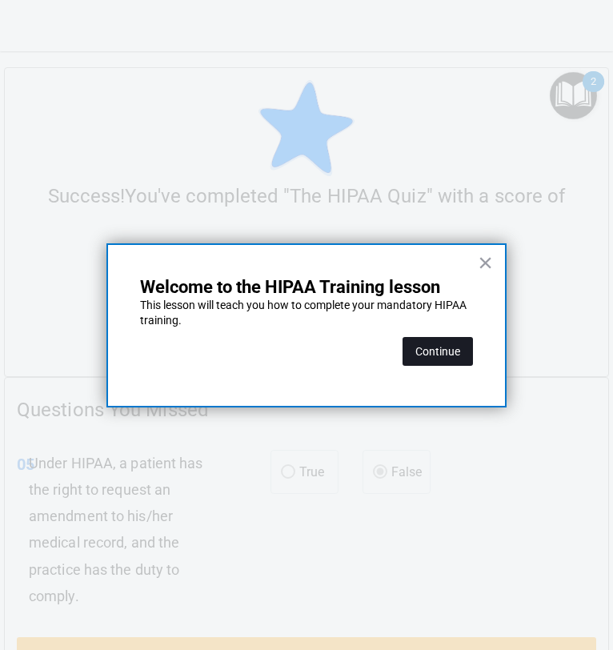
click at [437, 346] on button "Continue" at bounding box center [437, 351] width 70 height 29
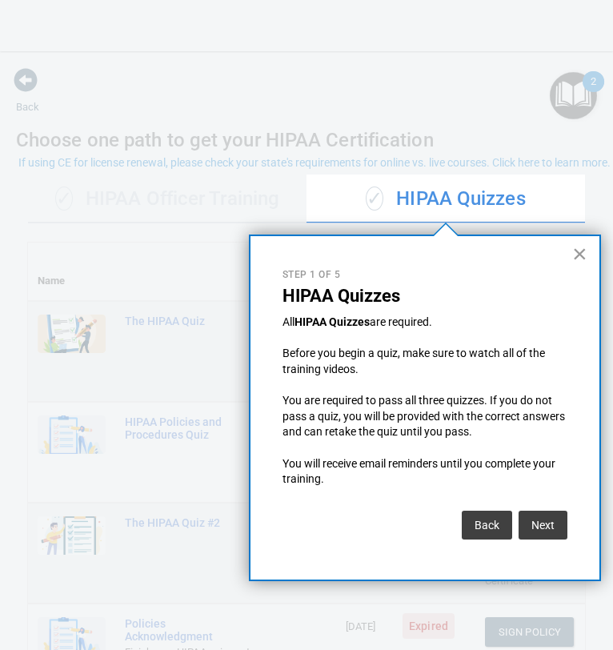
click at [579, 254] on button "×" at bounding box center [579, 254] width 15 height 26
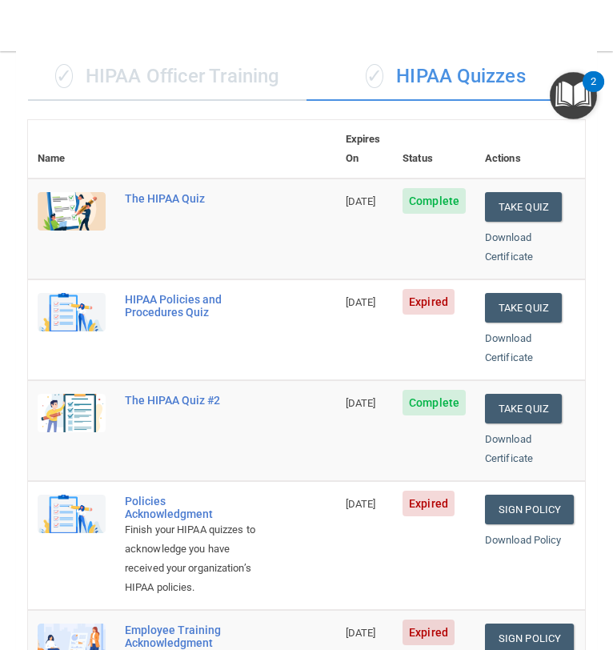
scroll to position [110, 0]
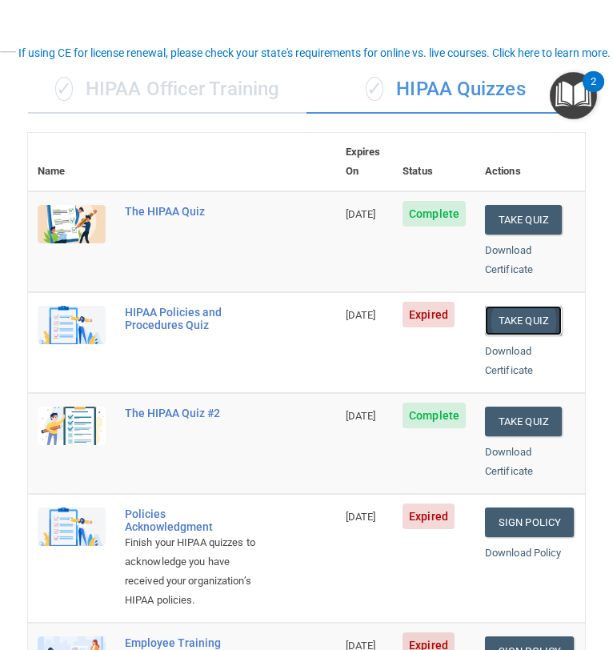
click at [514, 306] on button "Take Quiz" at bounding box center [523, 321] width 77 height 30
